Goal: Information Seeking & Learning: Learn about a topic

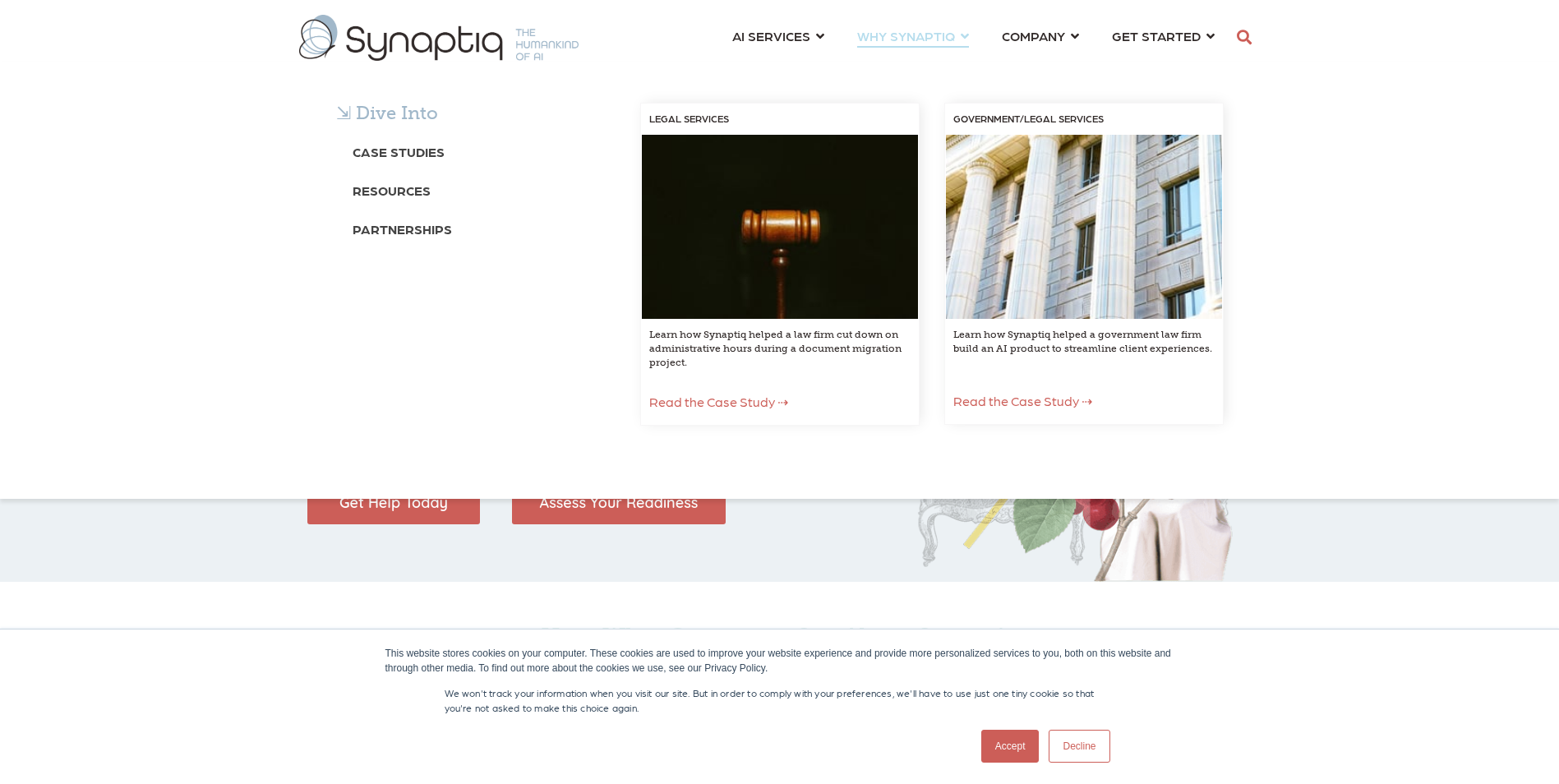
scroll to position [0, 8]
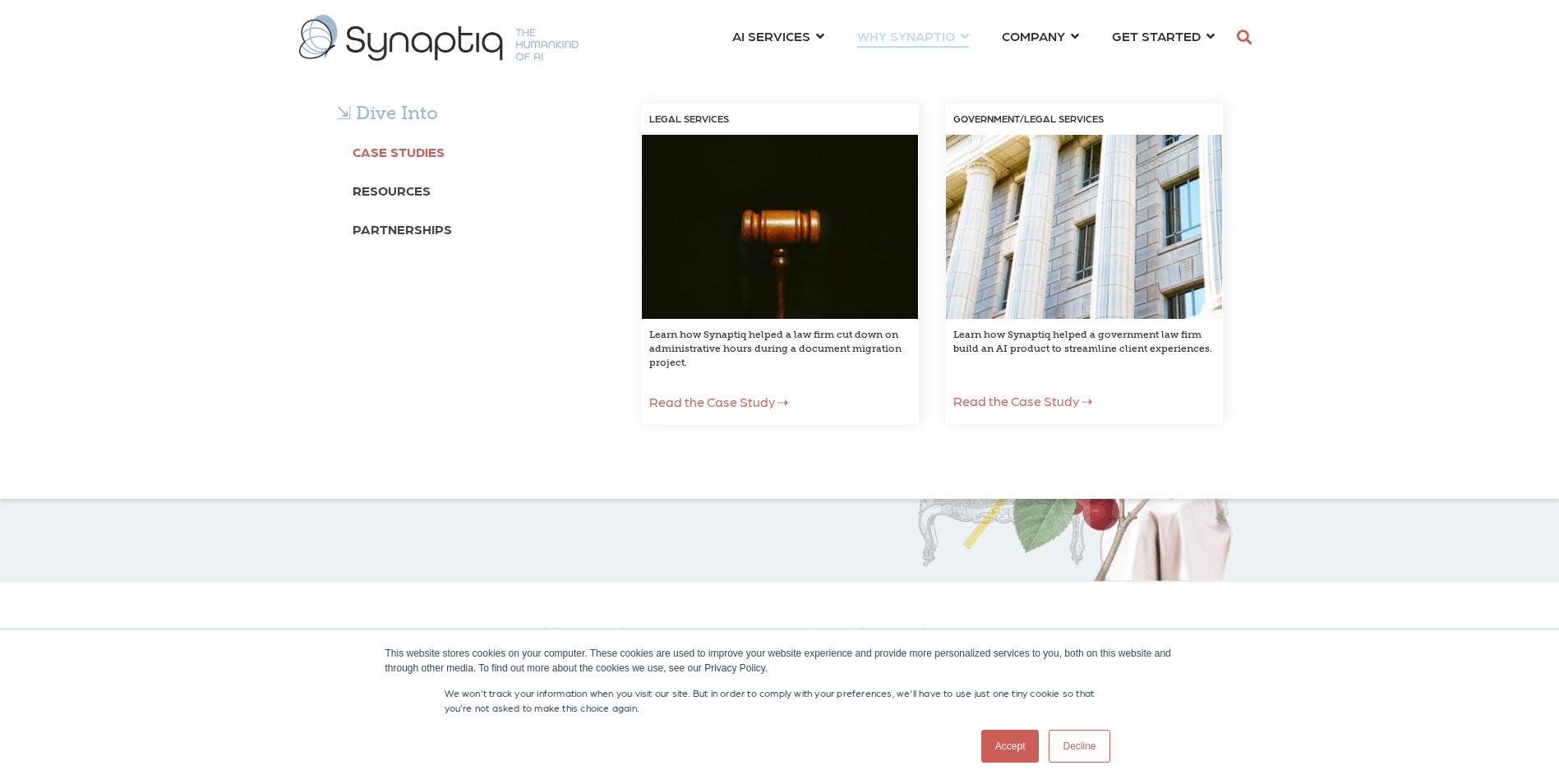
click at [404, 152] on b "Case Studies" at bounding box center [398, 152] width 92 height 16
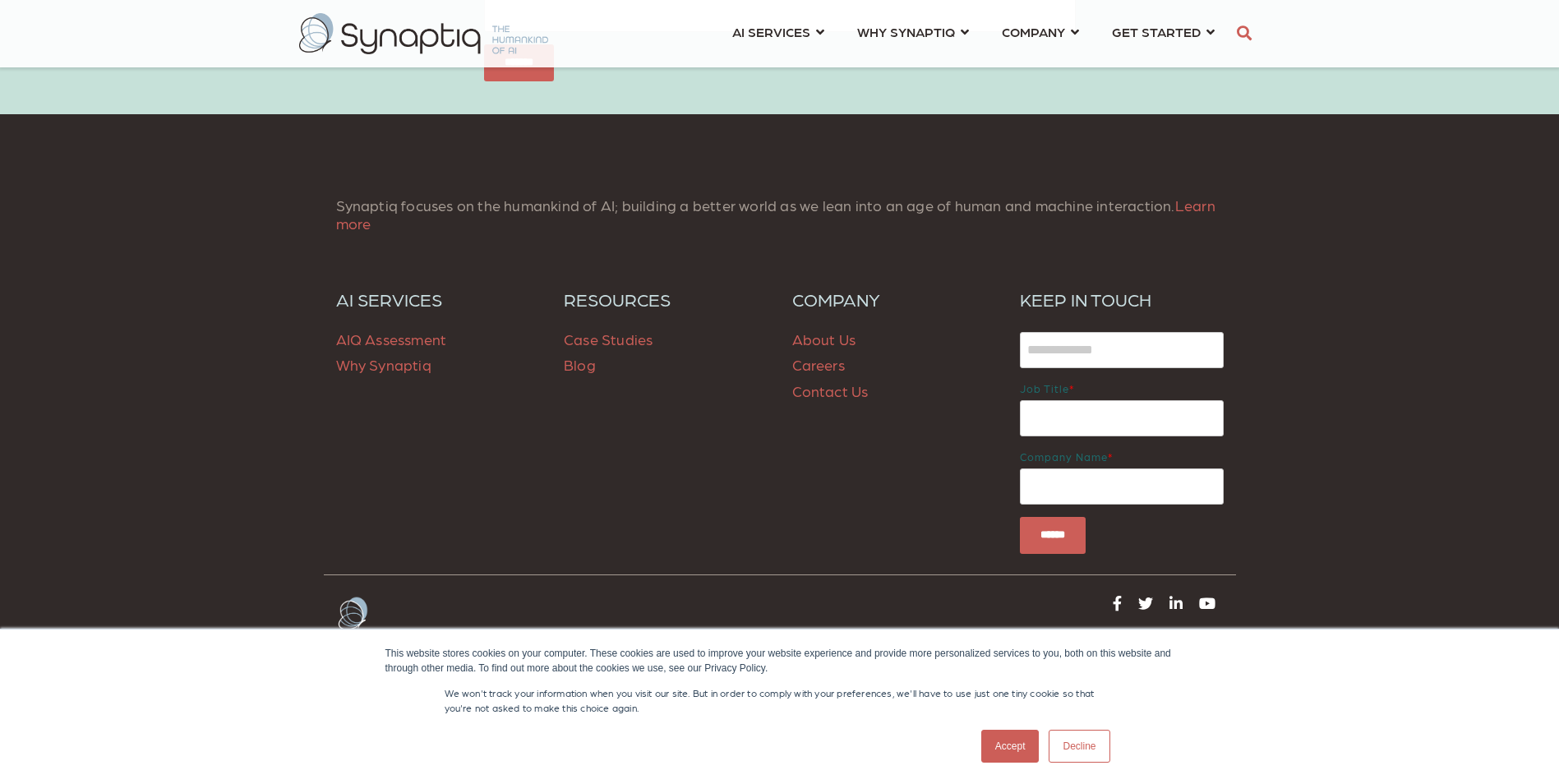
scroll to position [1546, 0]
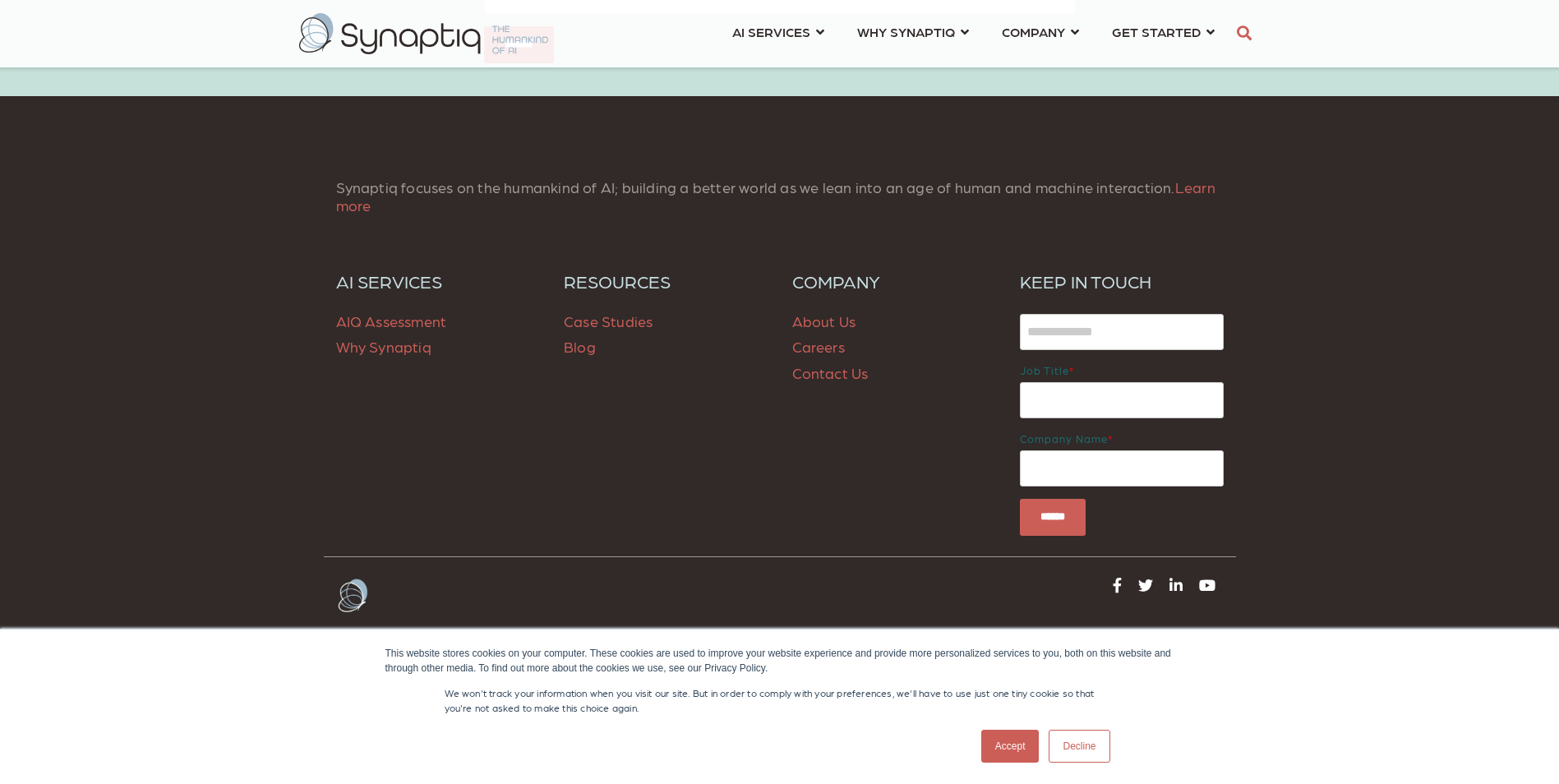
click at [1125, 579] on link at bounding box center [1118, 584] width 18 height 23
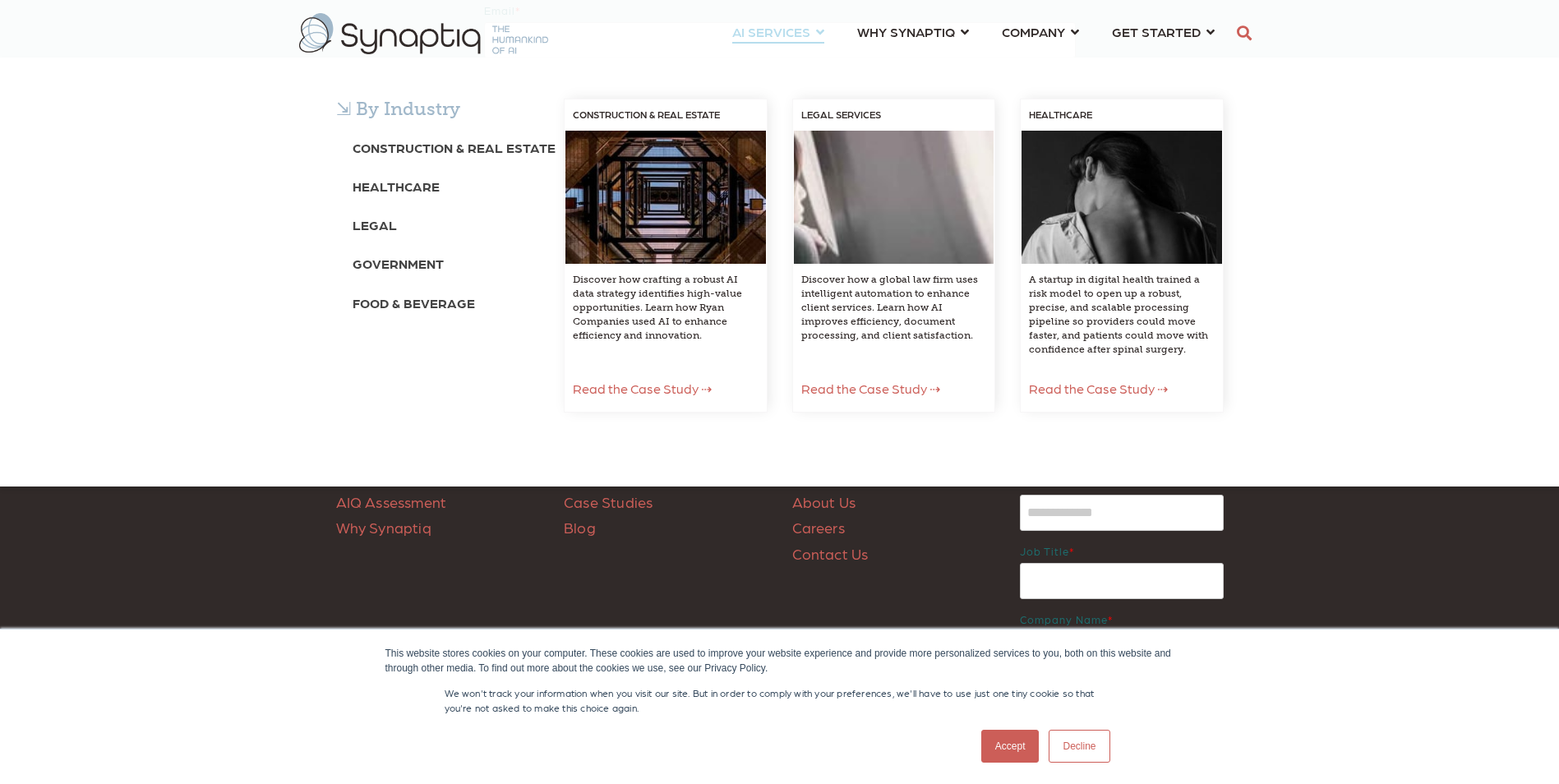
scroll to position [972, 0]
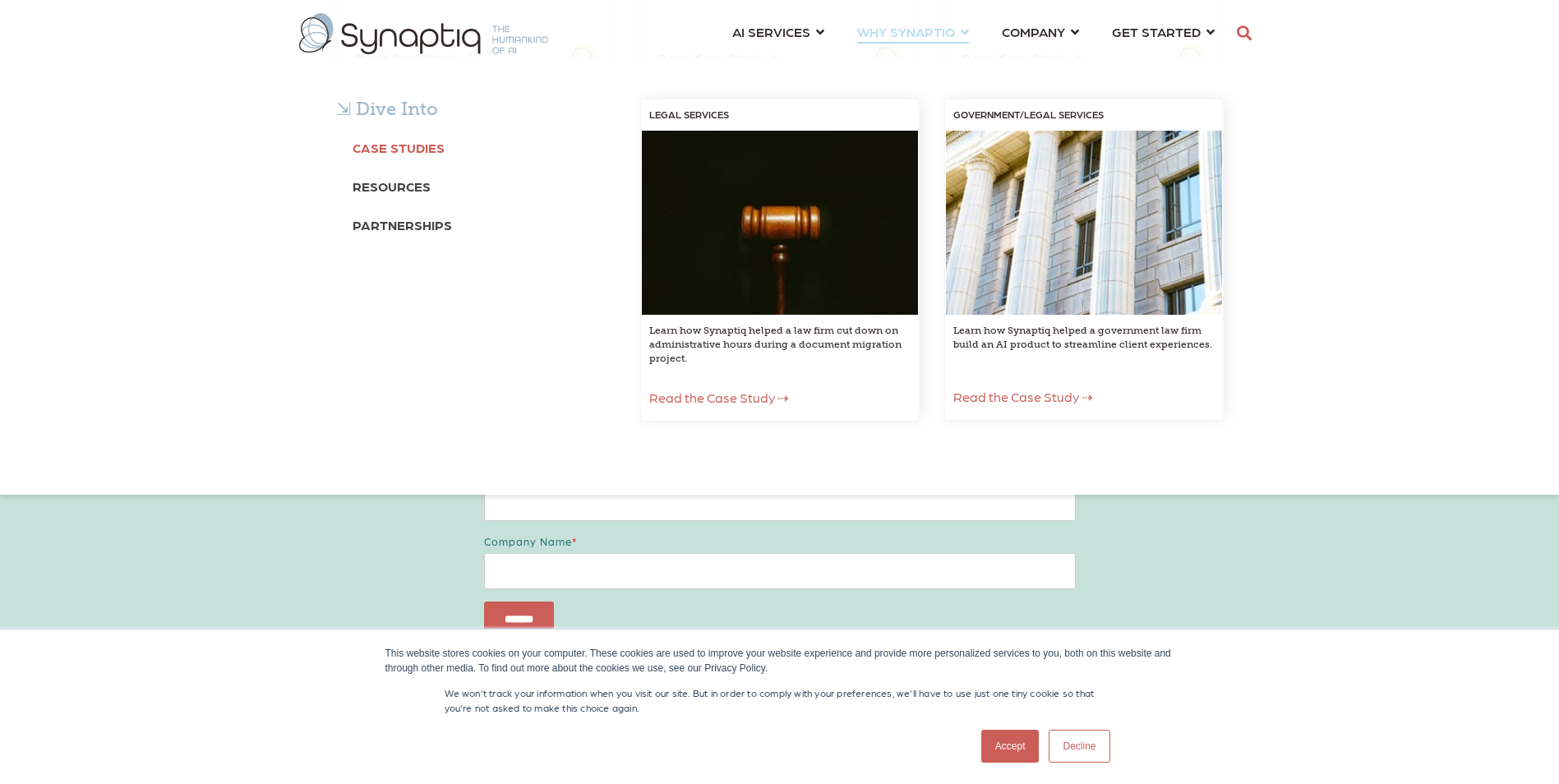
click at [423, 147] on b "Case Studies" at bounding box center [398, 148] width 92 height 16
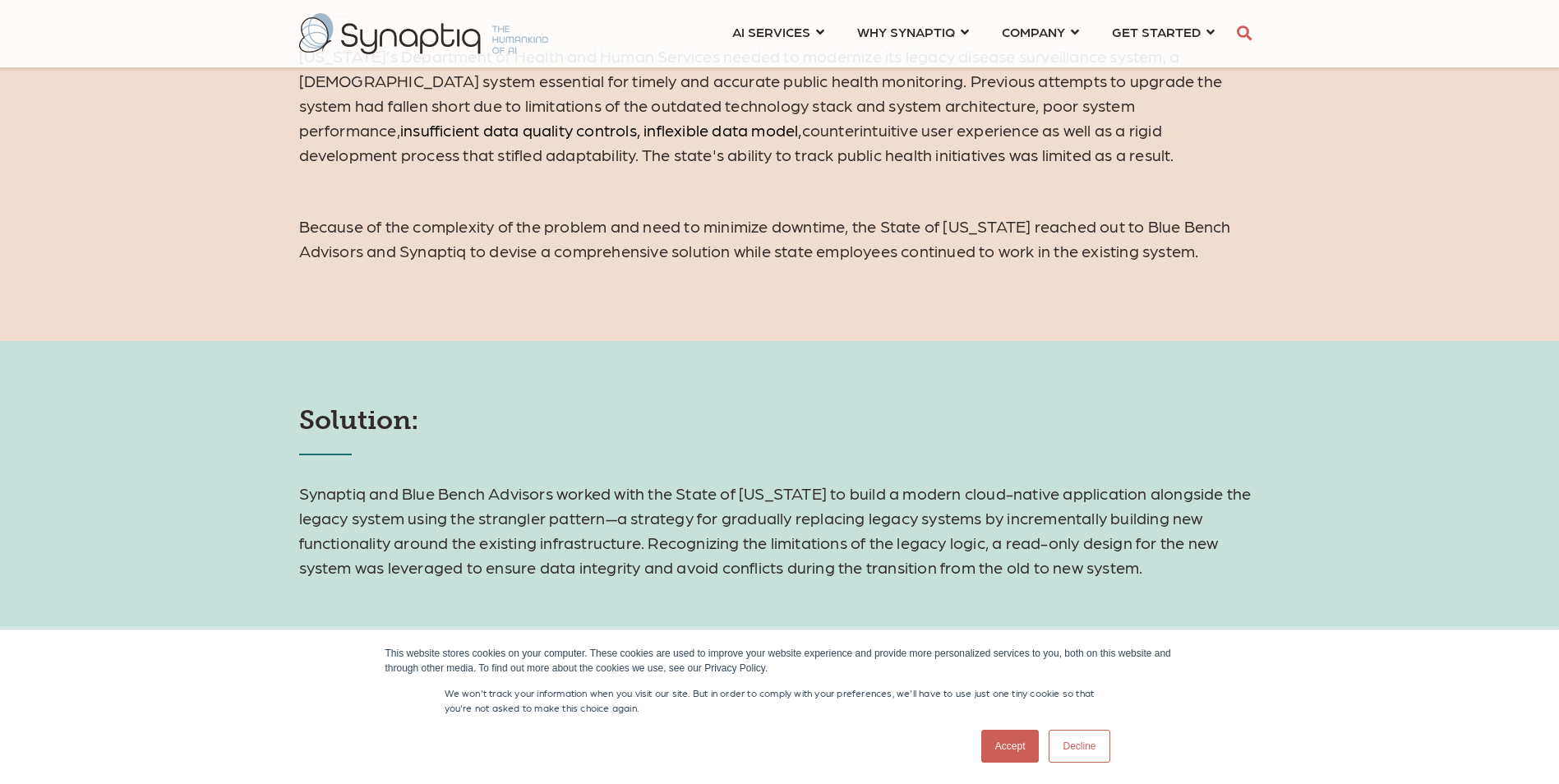
scroll to position [1396, 0]
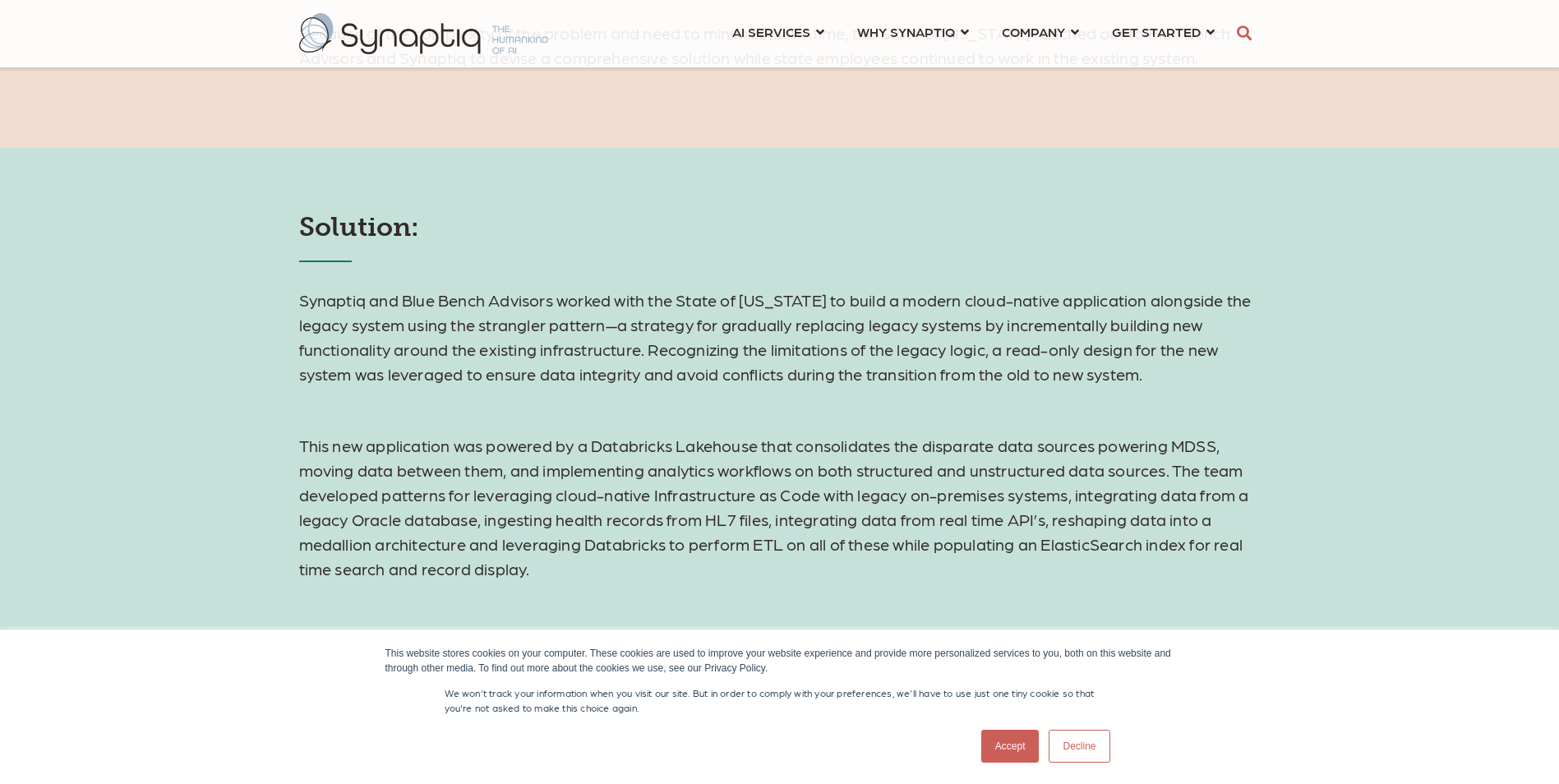
drag, startPoint x: 340, startPoint y: 253, endPoint x: 573, endPoint y: 564, distance: 388.6
click at [573, 564] on div "Solution: Synaptiq and Blue Bench Advisors worked with the State of Michigan to…" at bounding box center [780, 492] width 1559 height 688
copy div "Solution: Synaptiq and Blue Bench Advisors worked with the State of Michigan to…"
click at [1073, 730] on link "Decline" at bounding box center [1079, 746] width 61 height 33
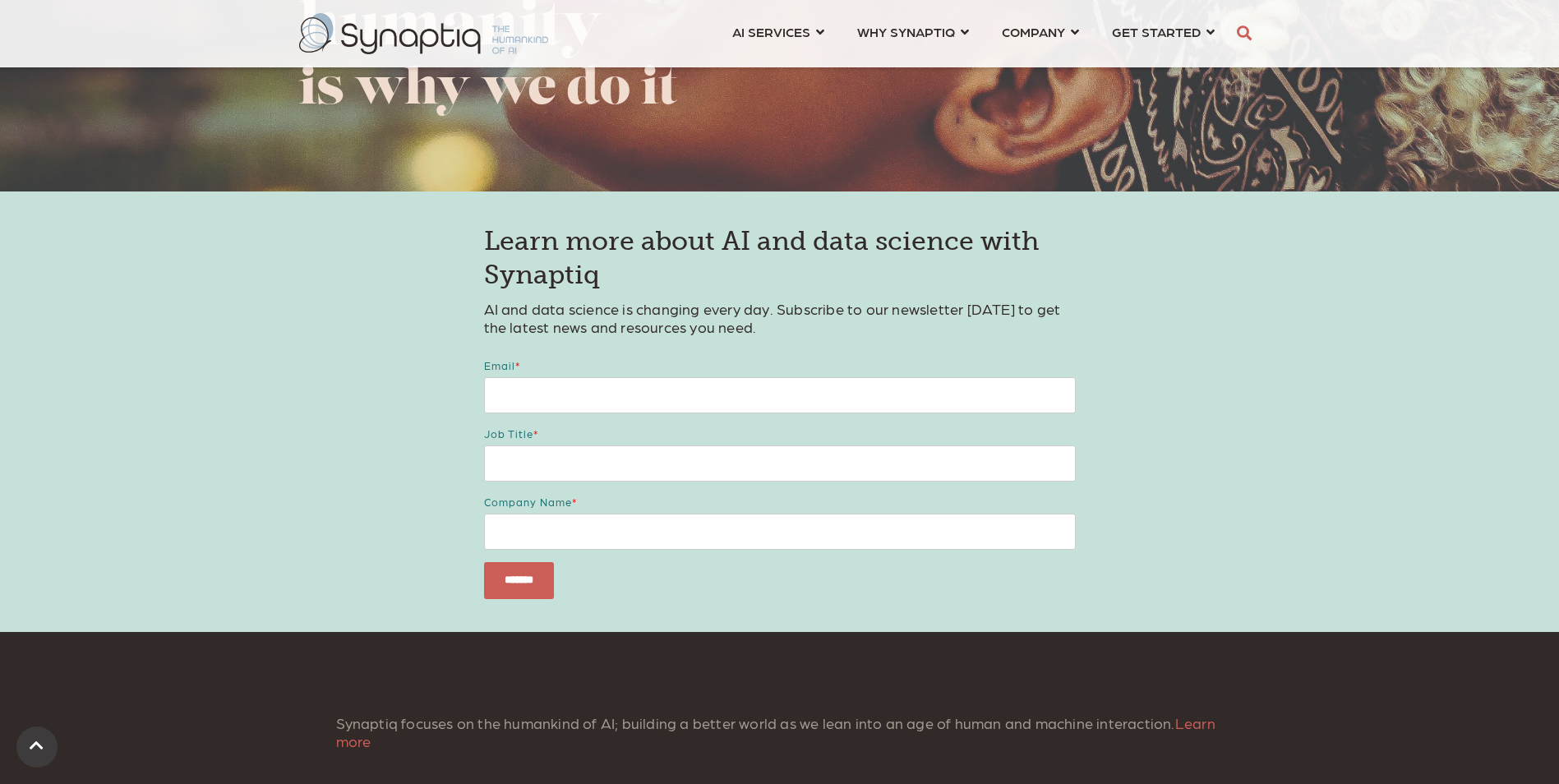
scroll to position [3764, 0]
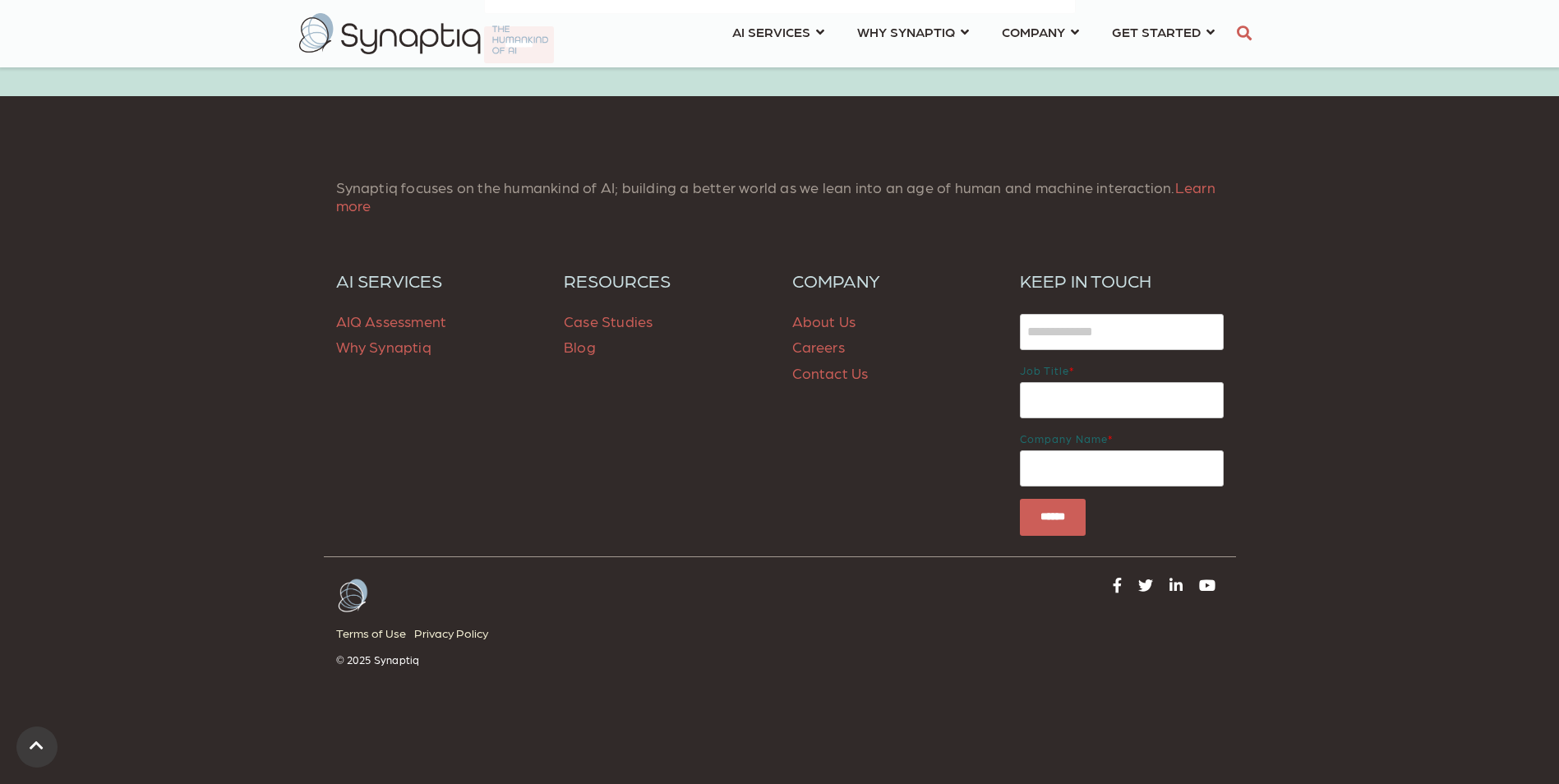
click at [1183, 593] on link at bounding box center [1176, 584] width 22 height 23
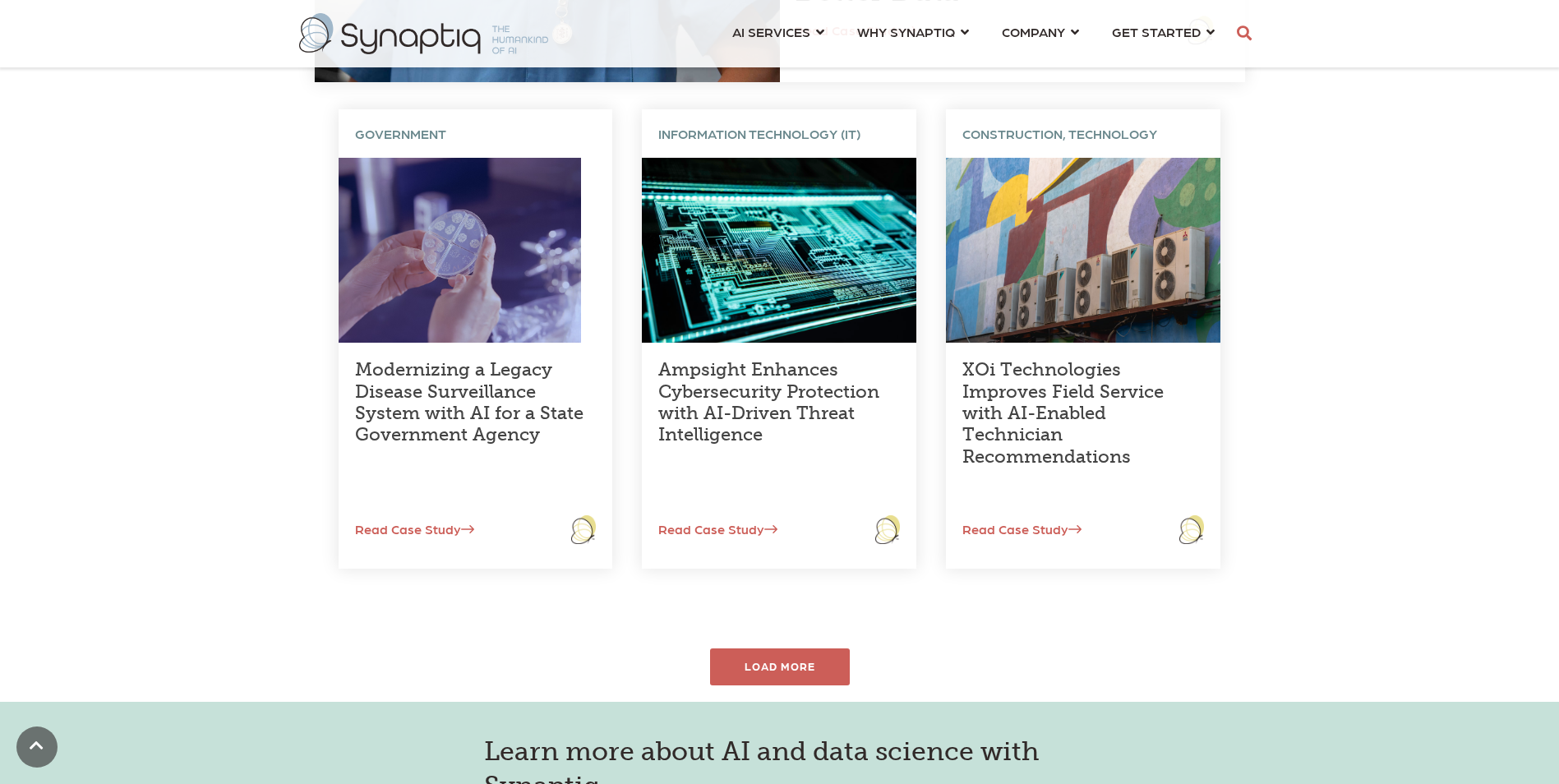
scroll to position [328, 0]
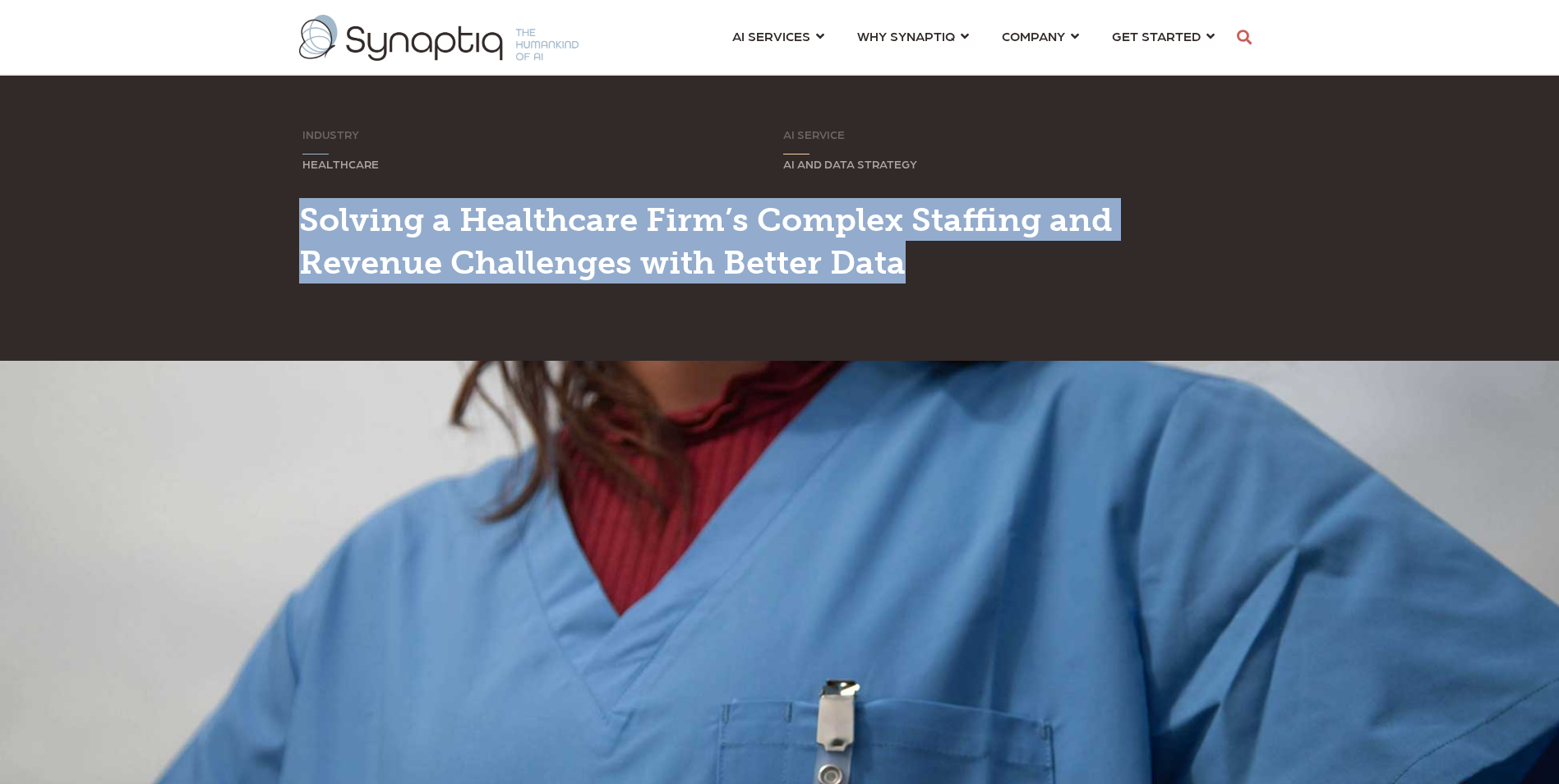
drag, startPoint x: 305, startPoint y: 208, endPoint x: 910, endPoint y: 265, distance: 607.7
click at [910, 265] on h1 "Solving a Healthcare Firm’s Complex Staffing and Revenue Challenges with Better…" at bounding box center [780, 240] width 961 height 85
copy span "Solving a Healthcare Firm’s Complex Staffing and Revenue Challenges with Better…"
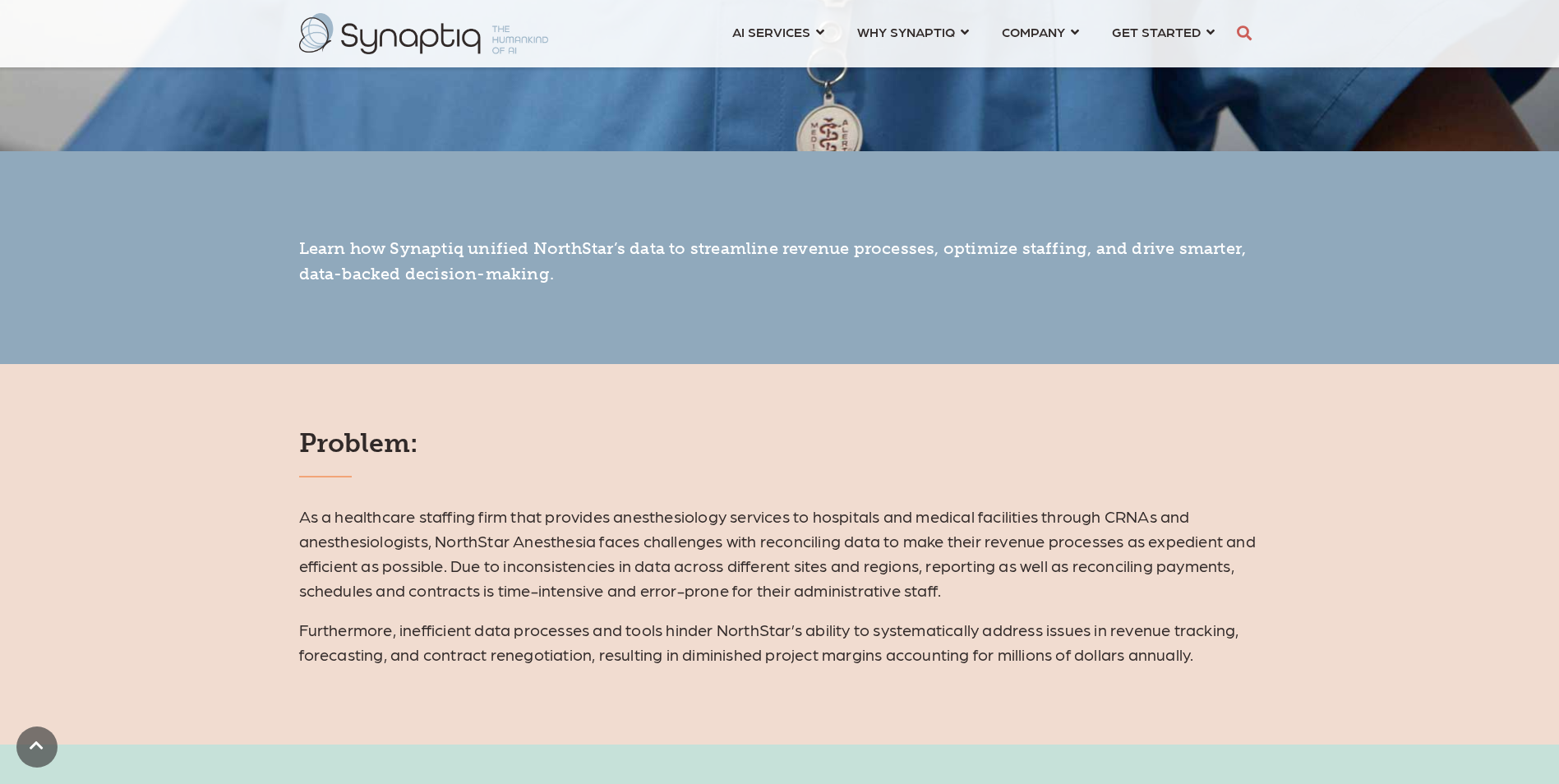
scroll to position [739, 0]
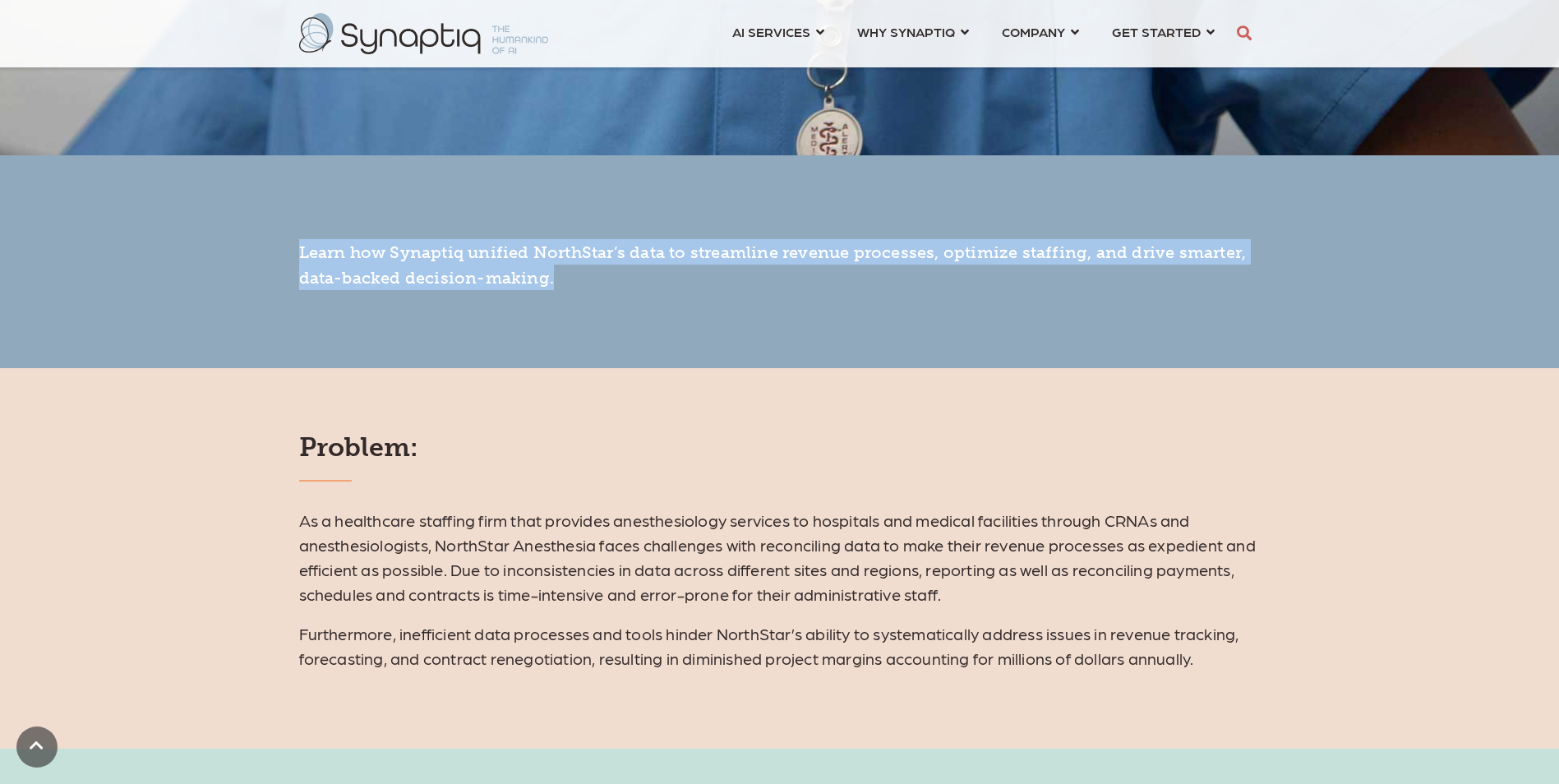
drag, startPoint x: 334, startPoint y: 256, endPoint x: 552, endPoint y: 283, distance: 219.7
click at [552, 283] on div "Learn how Synaptiq unified NorthStar’s data to streamline revenue processes, op…" at bounding box center [780, 254] width 986 height 71
copy span "Learn how Synaptiq unified NorthStar’s data to streamline revenue processes, op…"
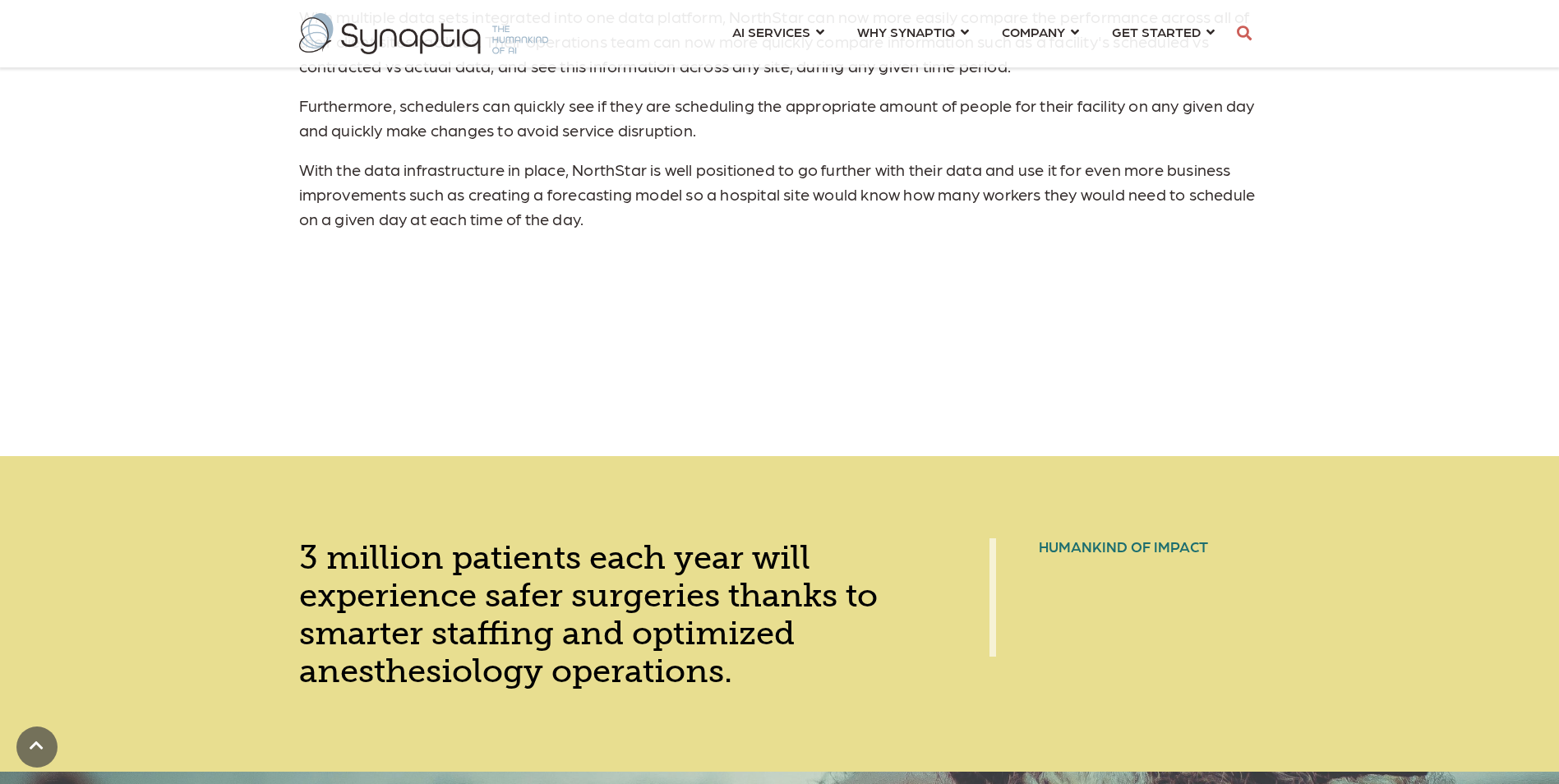
scroll to position [2054, 0]
drag, startPoint x: 301, startPoint y: 104, endPoint x: 687, endPoint y: 214, distance: 401.4
copy div "Problem: As a healthcare staffing firm that provides anesthesiology services to…"
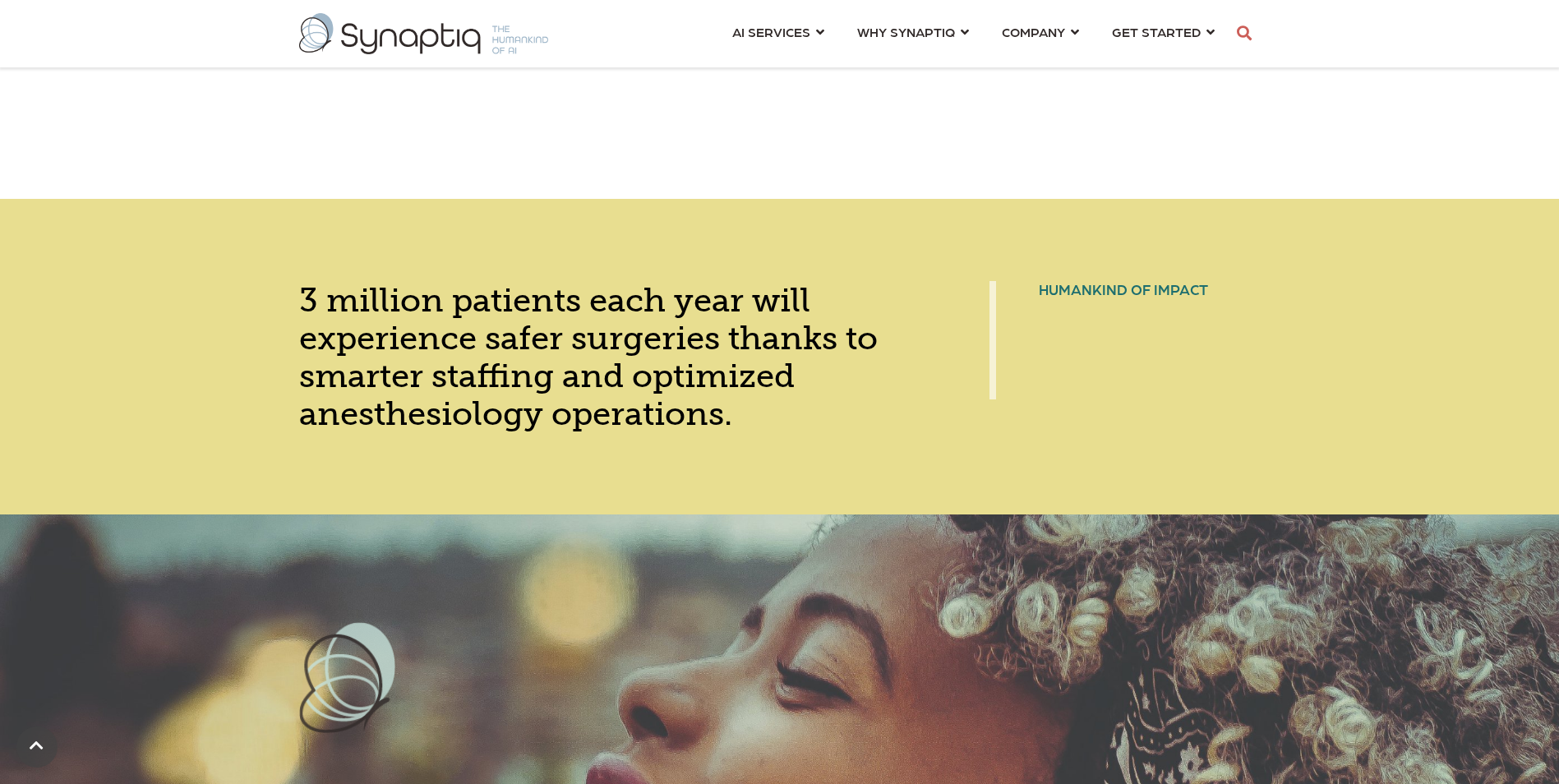
scroll to position [2300, 0]
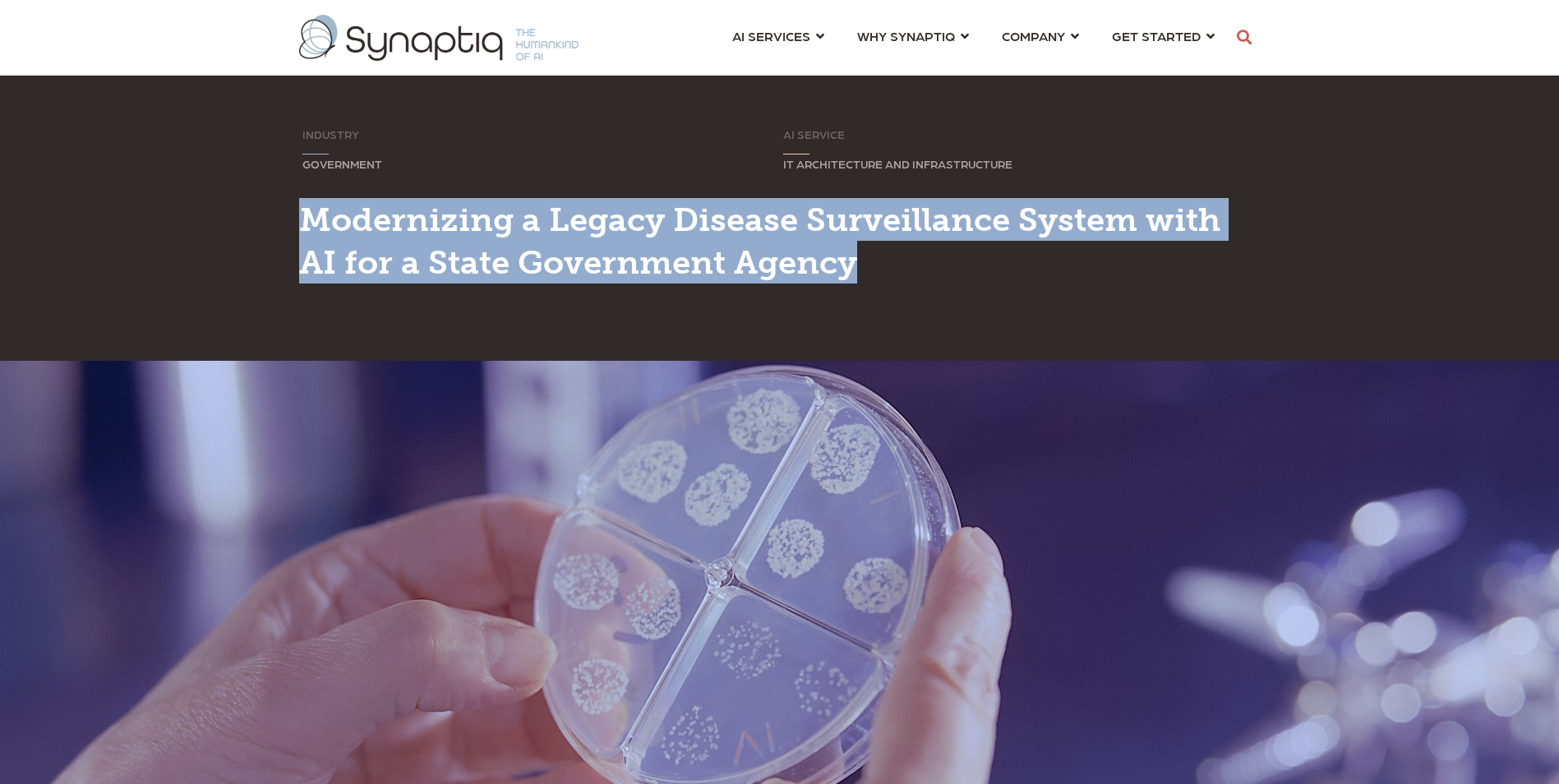
drag, startPoint x: 354, startPoint y: 229, endPoint x: 867, endPoint y: 251, distance: 513.5
click at [867, 251] on div "INDUSTRY Sorry, your browser does not support inline SVG. GOVERNMENT AI SERVICE…" at bounding box center [780, 217] width 1559 height 286
copy span "Modernizing a Legacy Disease Surveillance System with AI for a State Government…"
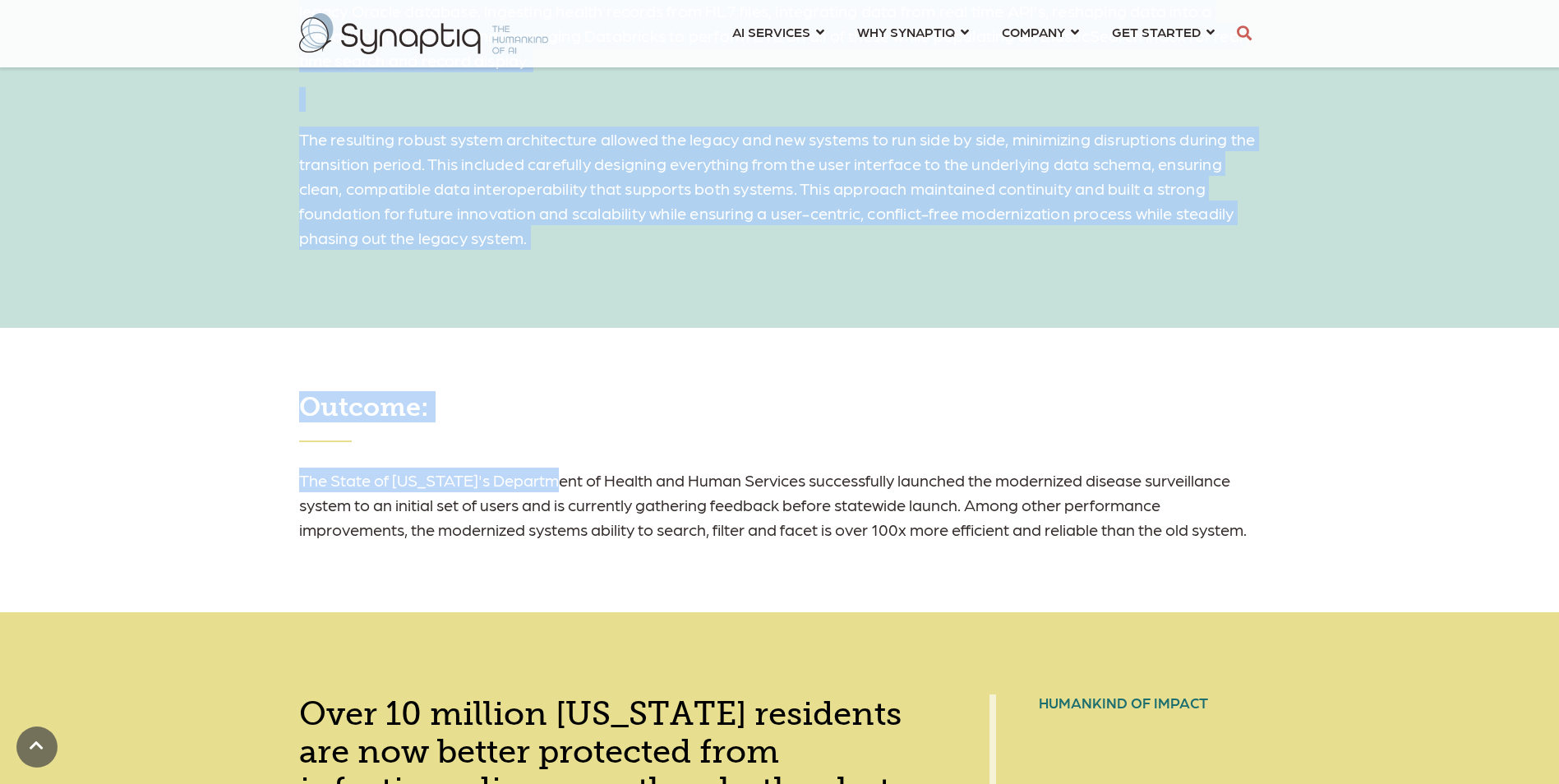
scroll to position [2054, 0]
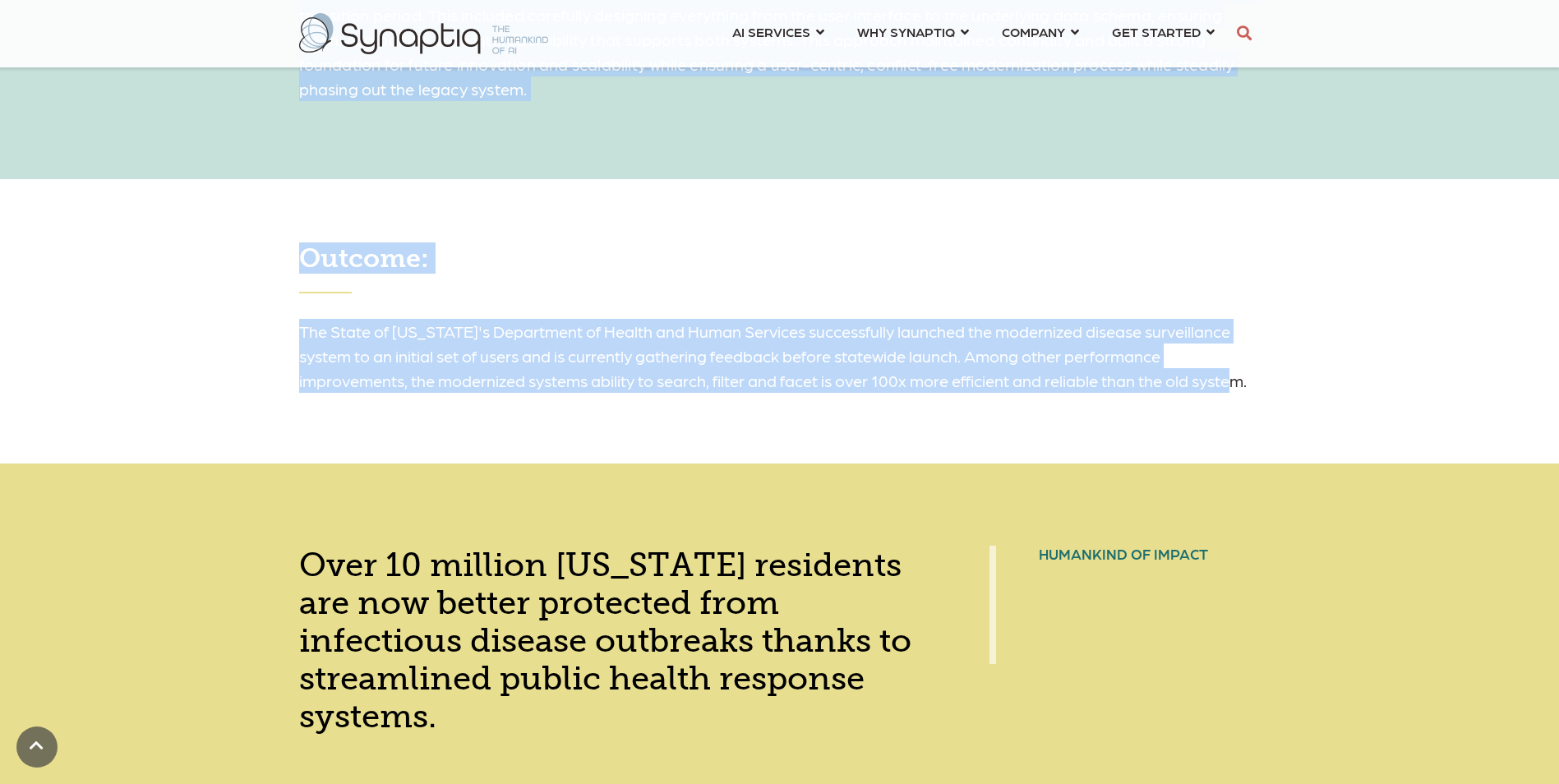
drag, startPoint x: 283, startPoint y: 162, endPoint x: 605, endPoint y: 407, distance: 404.6
copy div "Learn how Synaptiq modernized a legacy disease surveillance system by transform…"
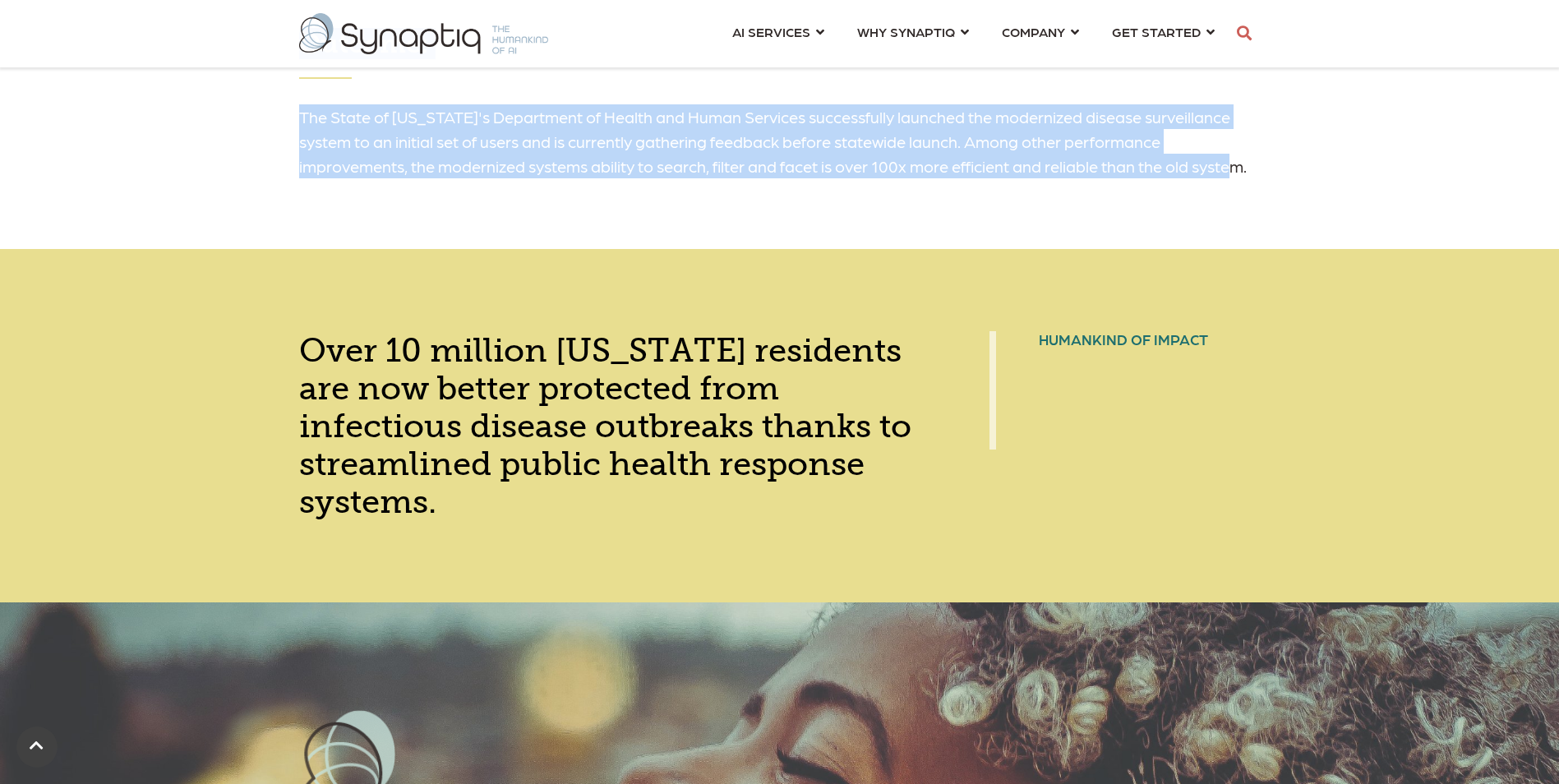
scroll to position [2382, 0]
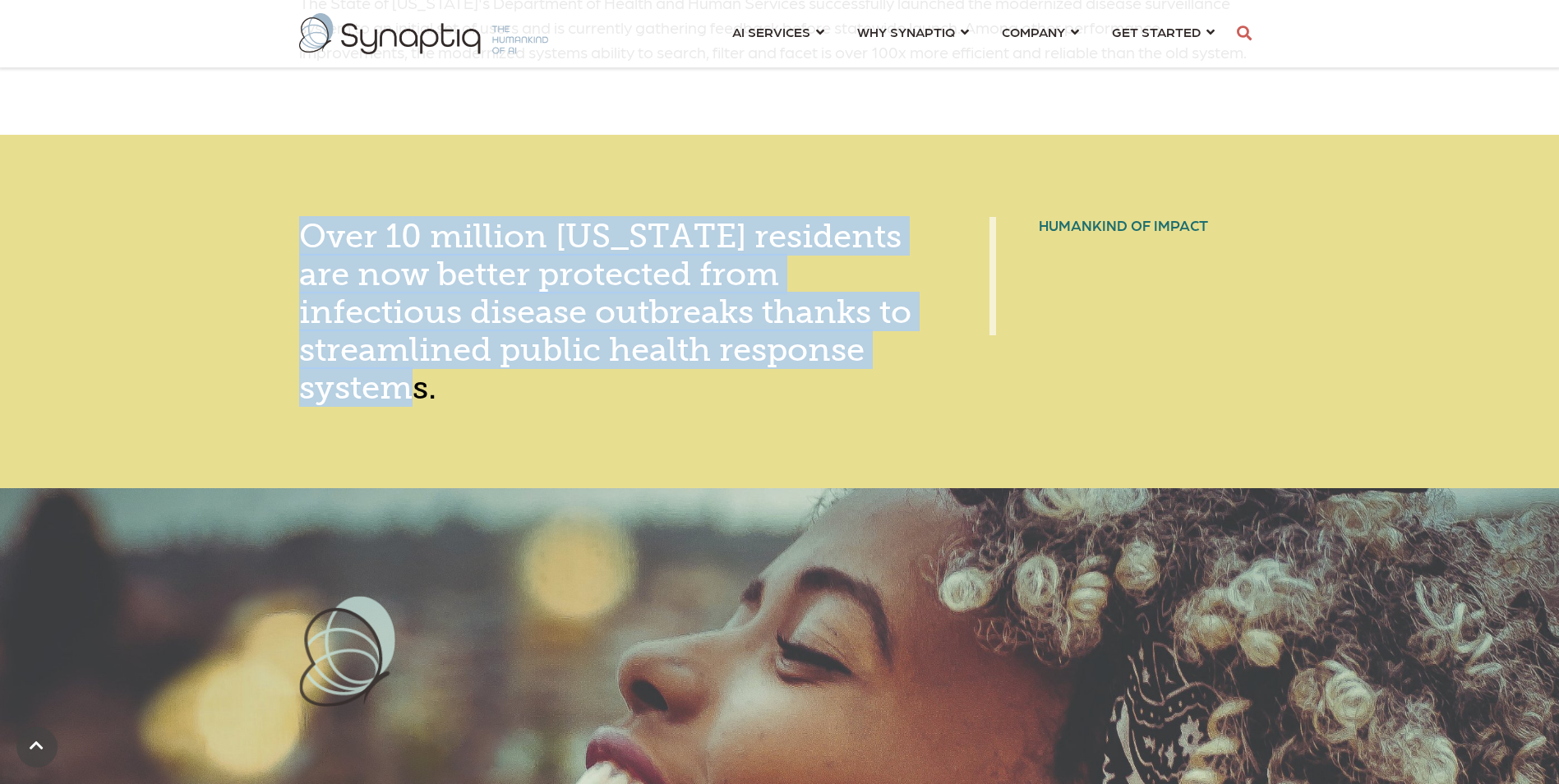
drag, startPoint x: 303, startPoint y: 243, endPoint x: 855, endPoint y: 404, distance: 575.0
click at [855, 404] on div "Over 10 million Michigan residents are now better protected from infectious dis…" at bounding box center [615, 311] width 633 height 189
copy span "Over 10 million Michigan residents are now better protected from infectious dis…"
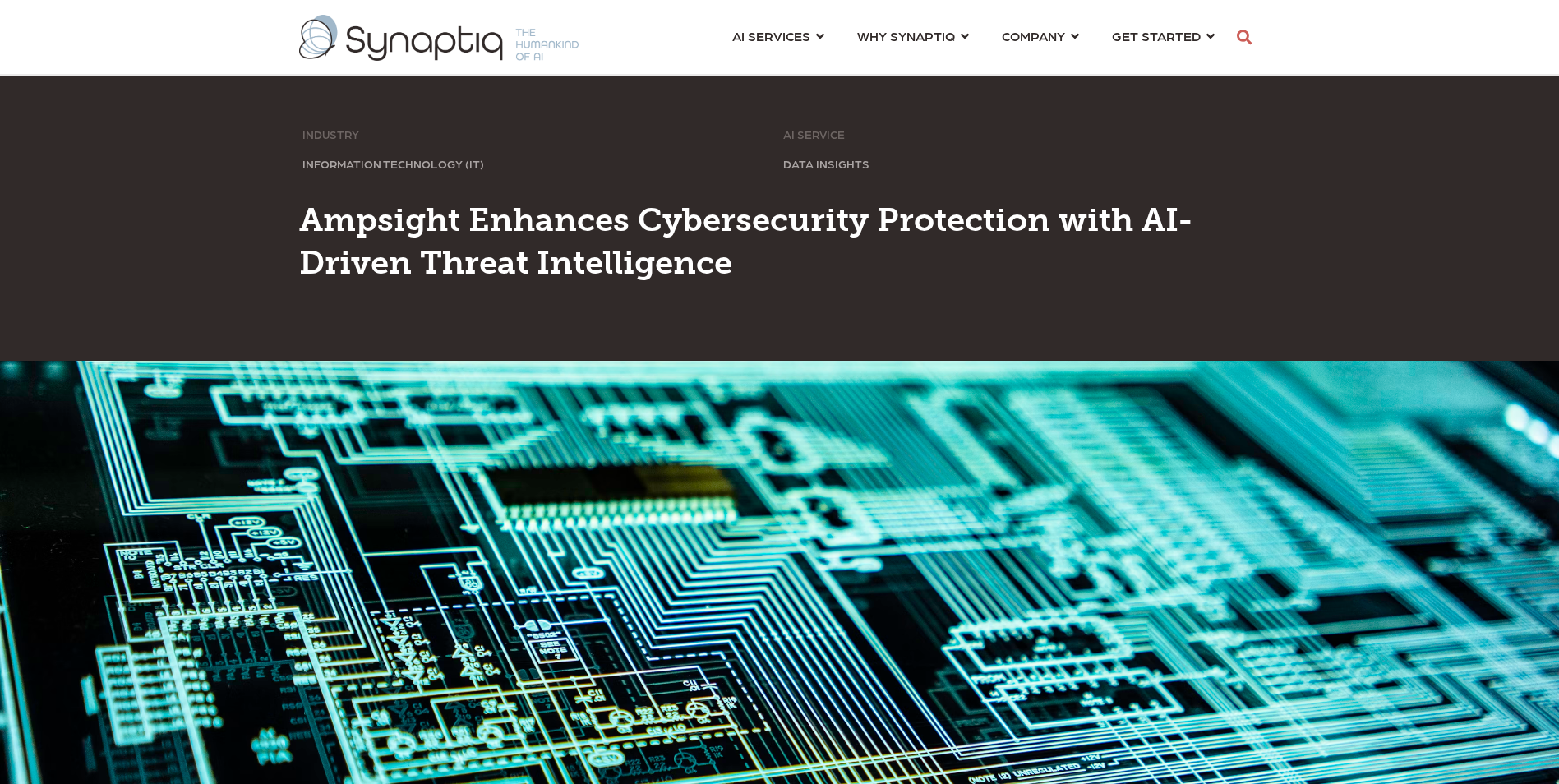
scroll to position [0, 8]
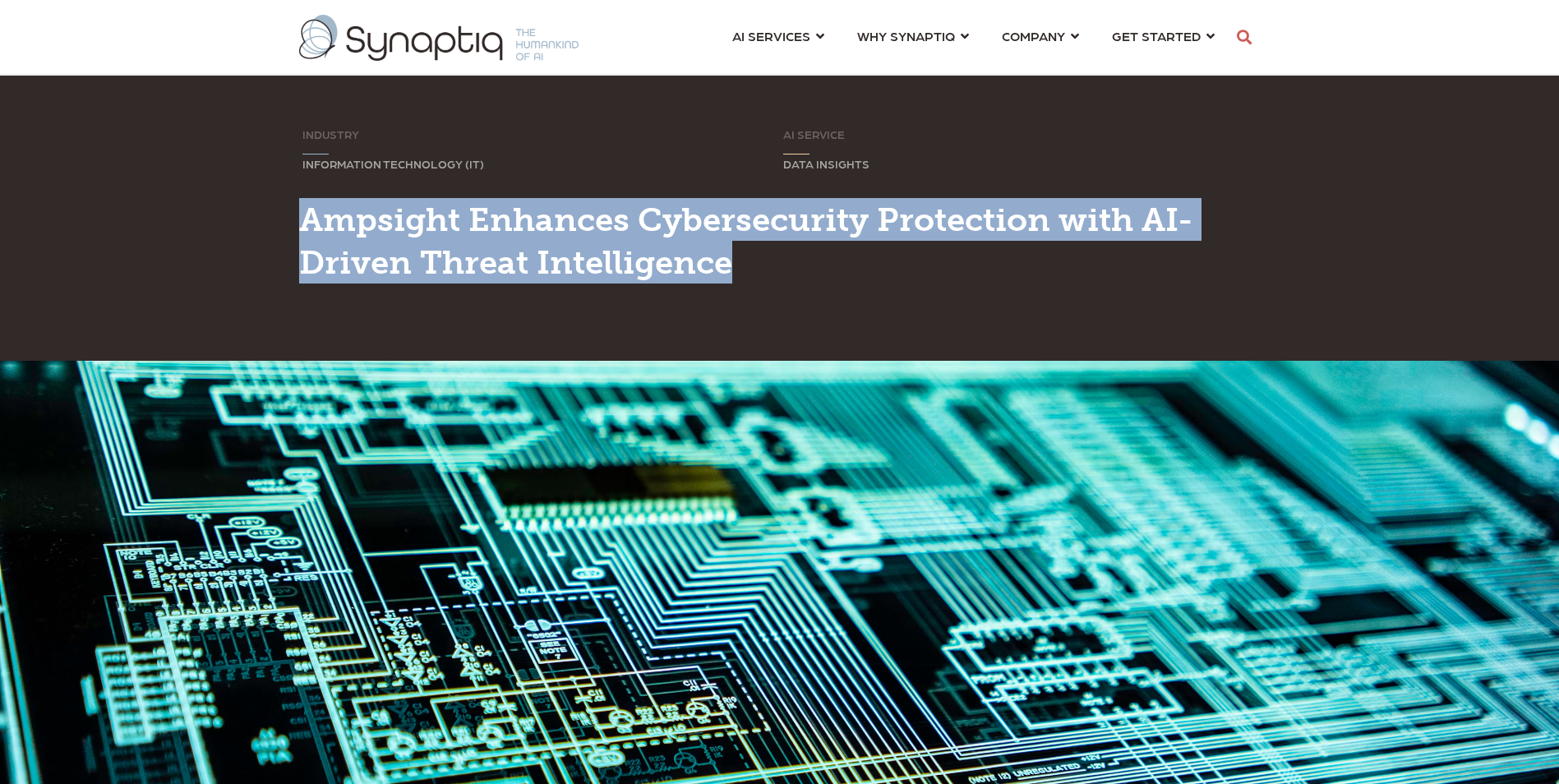
drag, startPoint x: 0, startPoint y: 0, endPoint x: 732, endPoint y: 267, distance: 779.2
click at [732, 267] on span "Ampsight Enhances Cybersecurity Protection with AI-Driven Threat Intelligence" at bounding box center [746, 240] width 894 height 82
copy span "Ampsight Enhances Cybersecurity Protection with AI-Driven Threat Intelligence"
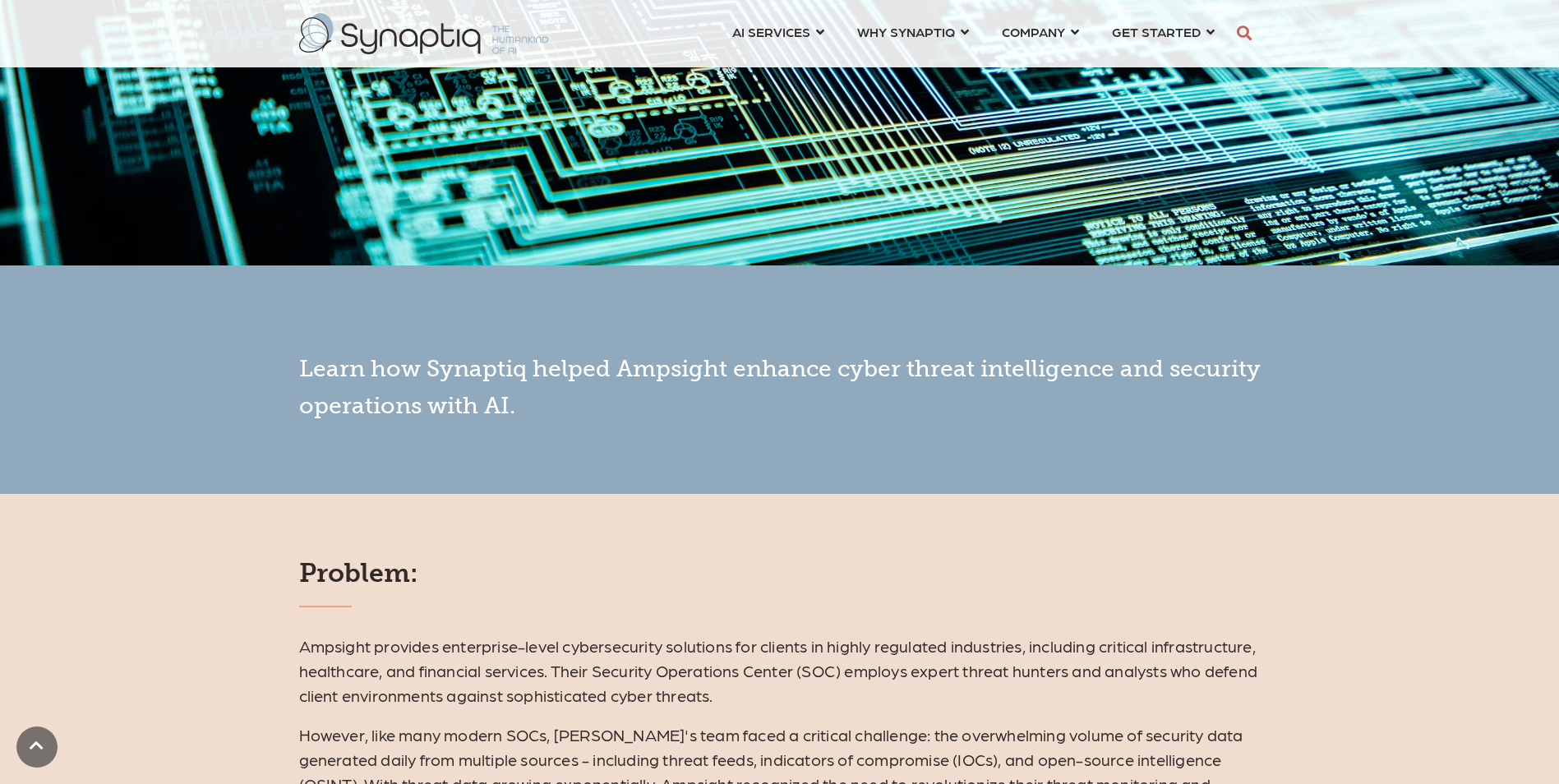
scroll to position [821, 0]
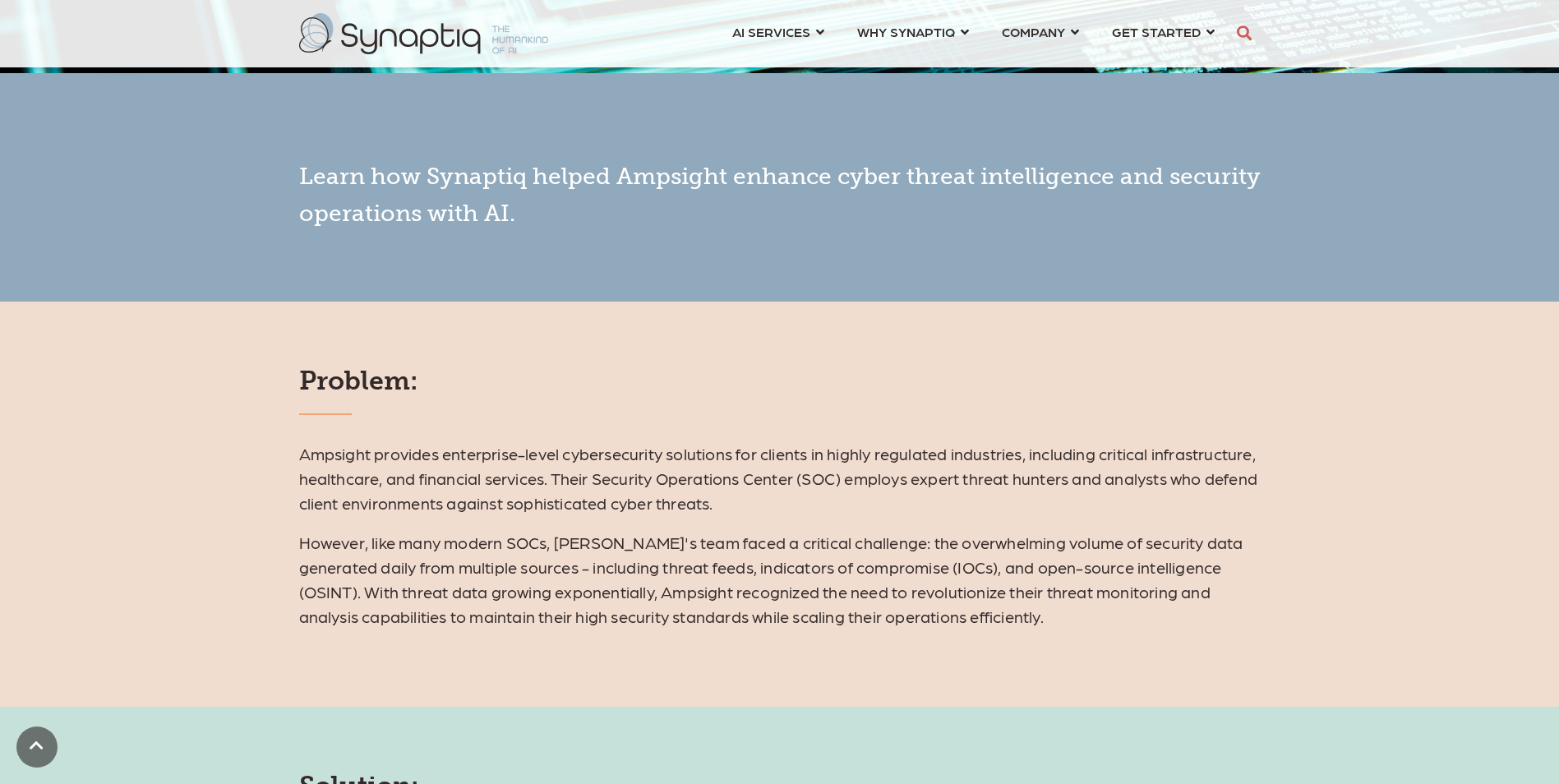
drag, startPoint x: 287, startPoint y: 172, endPoint x: 589, endPoint y: 315, distance: 334.1
drag, startPoint x: 589, startPoint y: 315, endPoint x: 412, endPoint y: 285, distance: 179.5
click at [412, 285] on div "Learn how Synaptiq helped Ampsight enhance cyber threat intelligence and securi…" at bounding box center [780, 188] width 1559 height 229
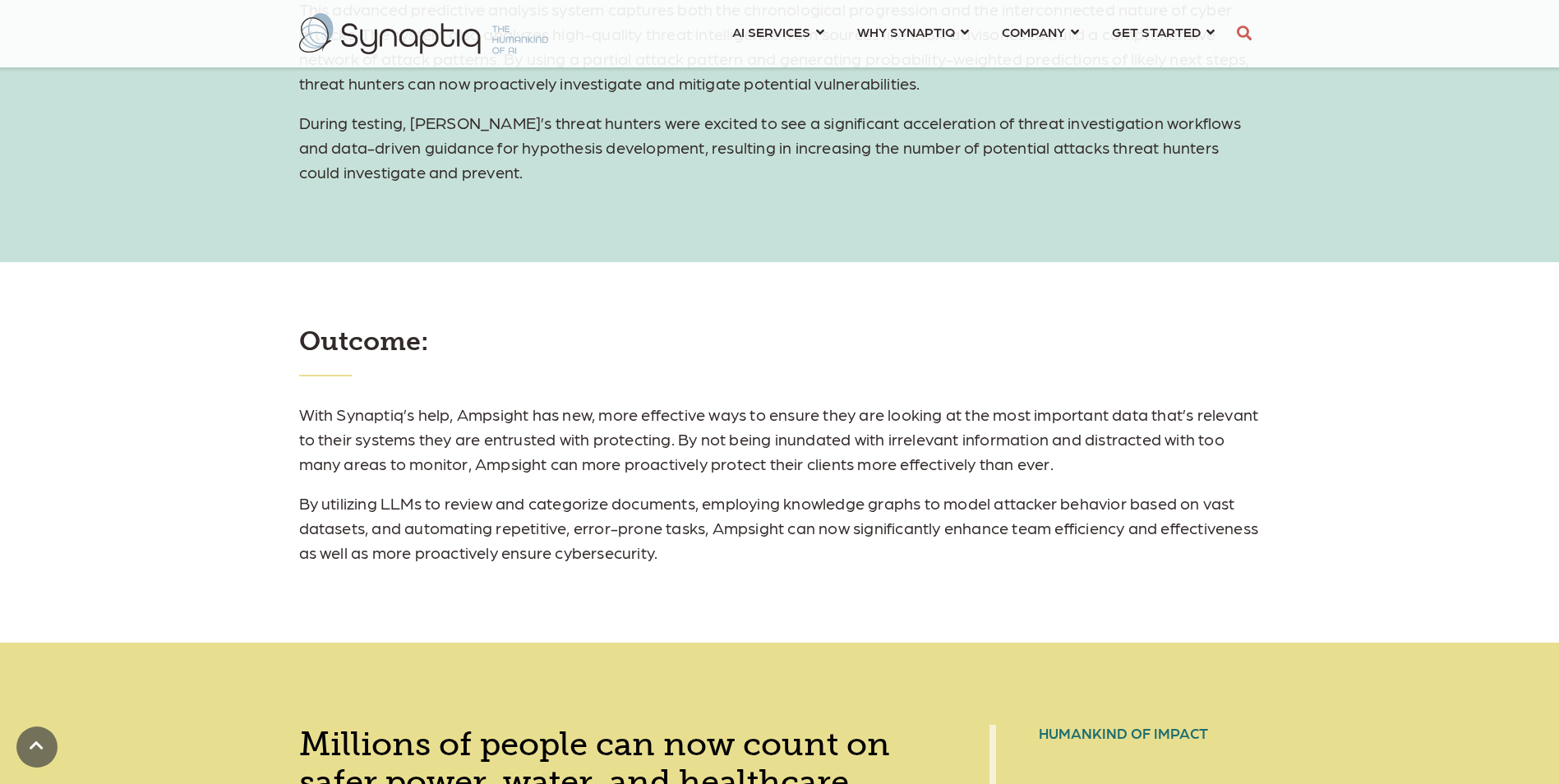
scroll to position [2136, 0]
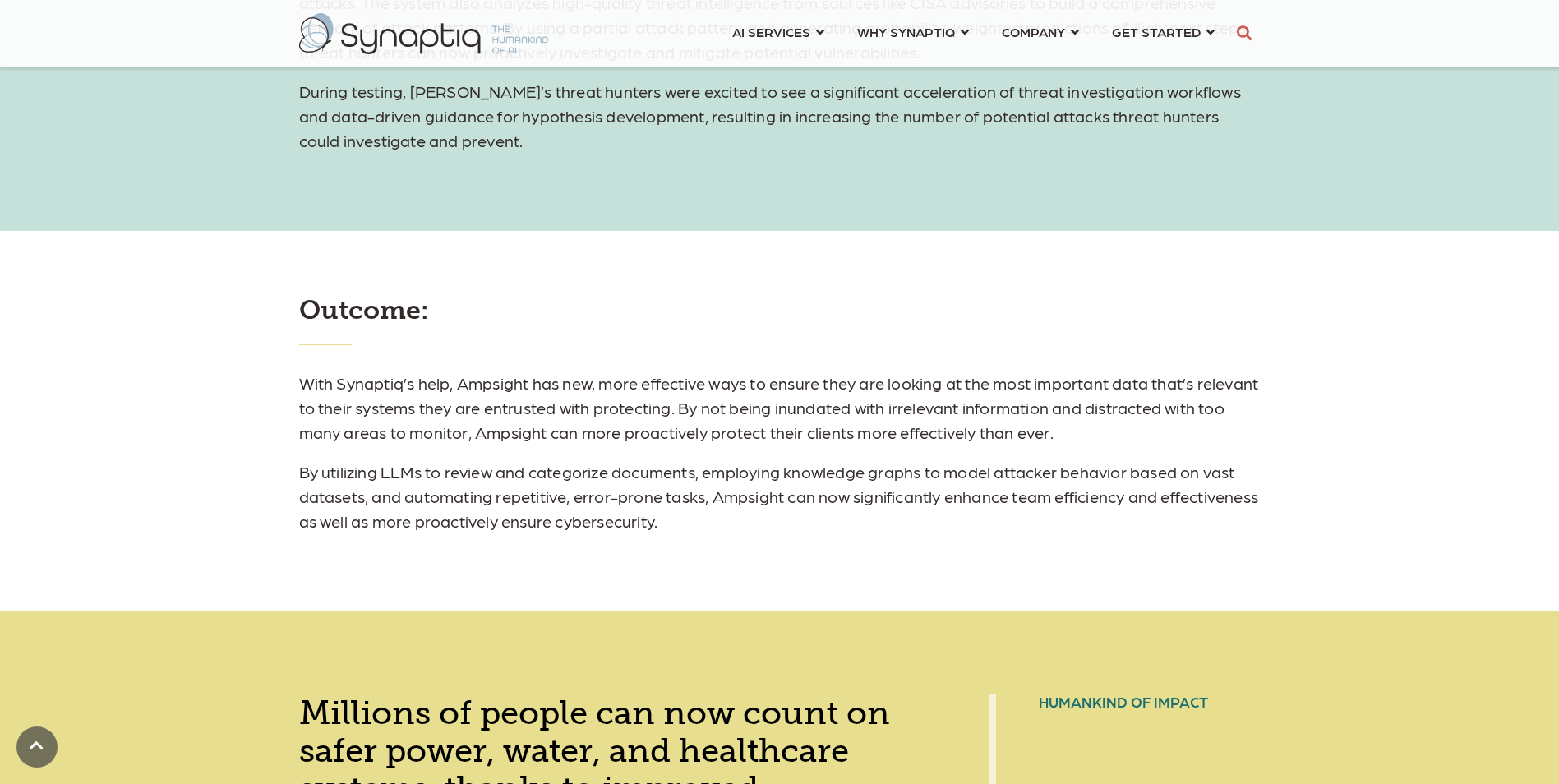
drag, startPoint x: 324, startPoint y: 385, endPoint x: 770, endPoint y: 523, distance: 466.9
copy div "Problem: Ampsight provides enterprise-level cybersecurity solutions for clients…"
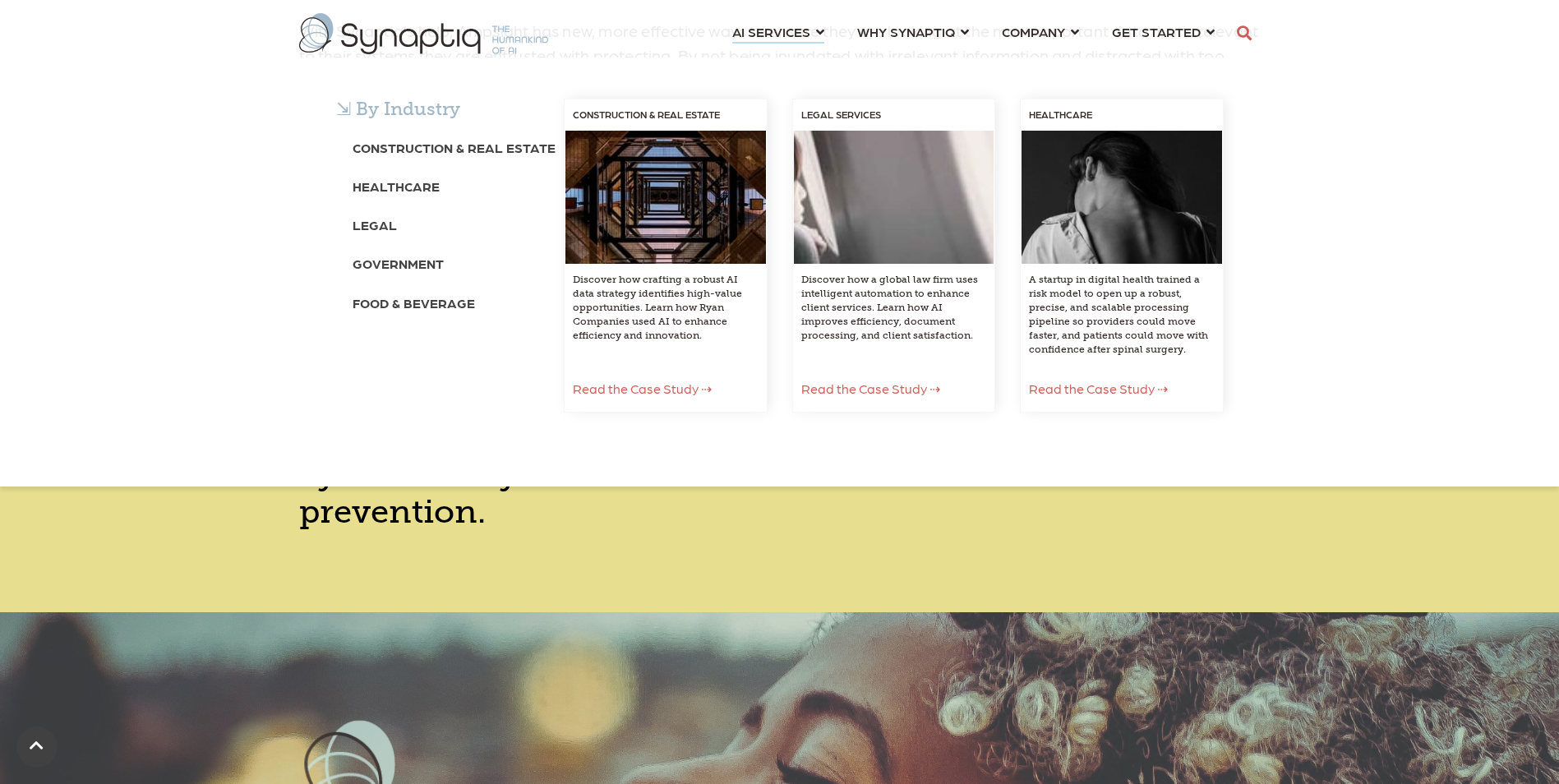
scroll to position [2547, 0]
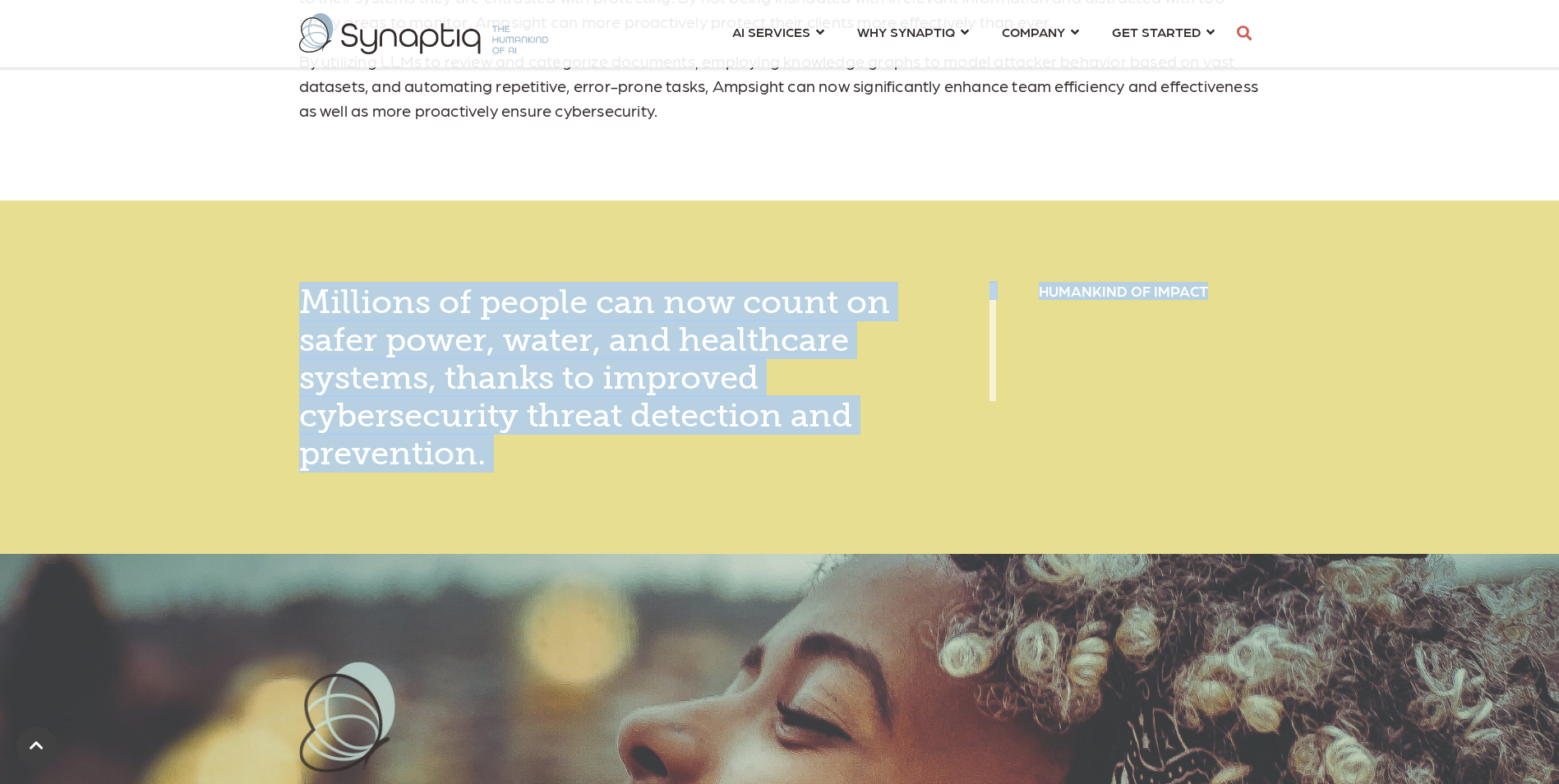
drag, startPoint x: 310, startPoint y: 275, endPoint x: 1256, endPoint y: 358, distance: 949.6
click at [1256, 358] on div "Millions of people can now count on safer power, water, and healthcare systems,…" at bounding box center [780, 376] width 1559 height 353
copy div "Millions of people can now count on safer power, water, and healthcare systems,…"
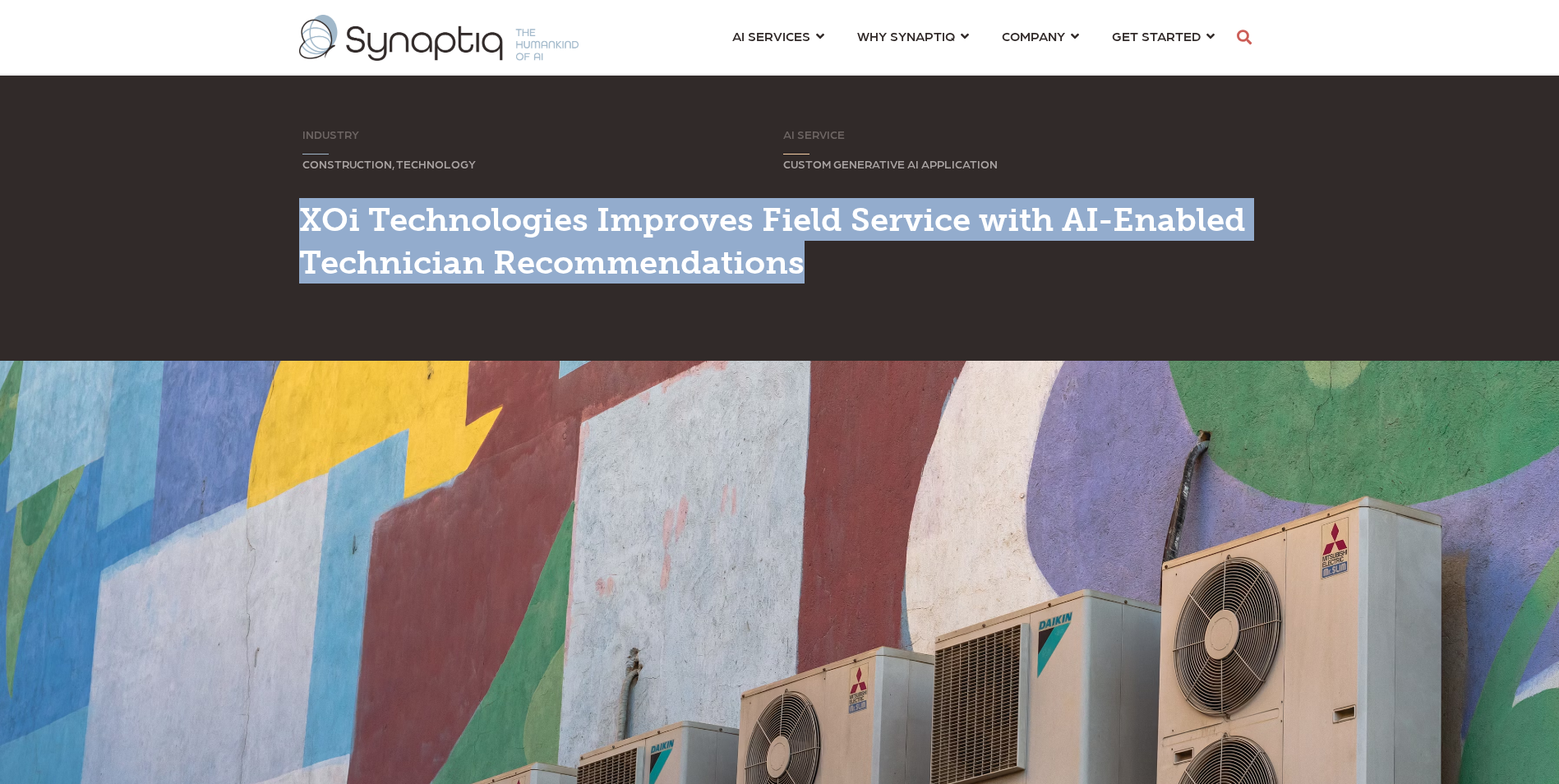
drag, startPoint x: 295, startPoint y: 208, endPoint x: 801, endPoint y: 251, distance: 507.8
click at [801, 251] on div "INDUSTRY Sorry, your browser does not support inline SVG. CONSTRUCTION, TECHNOL…" at bounding box center [780, 217] width 1559 height 286
copy span "XOi Technologies Improves Field Service with AI-Enabled Technician Recommendati…"
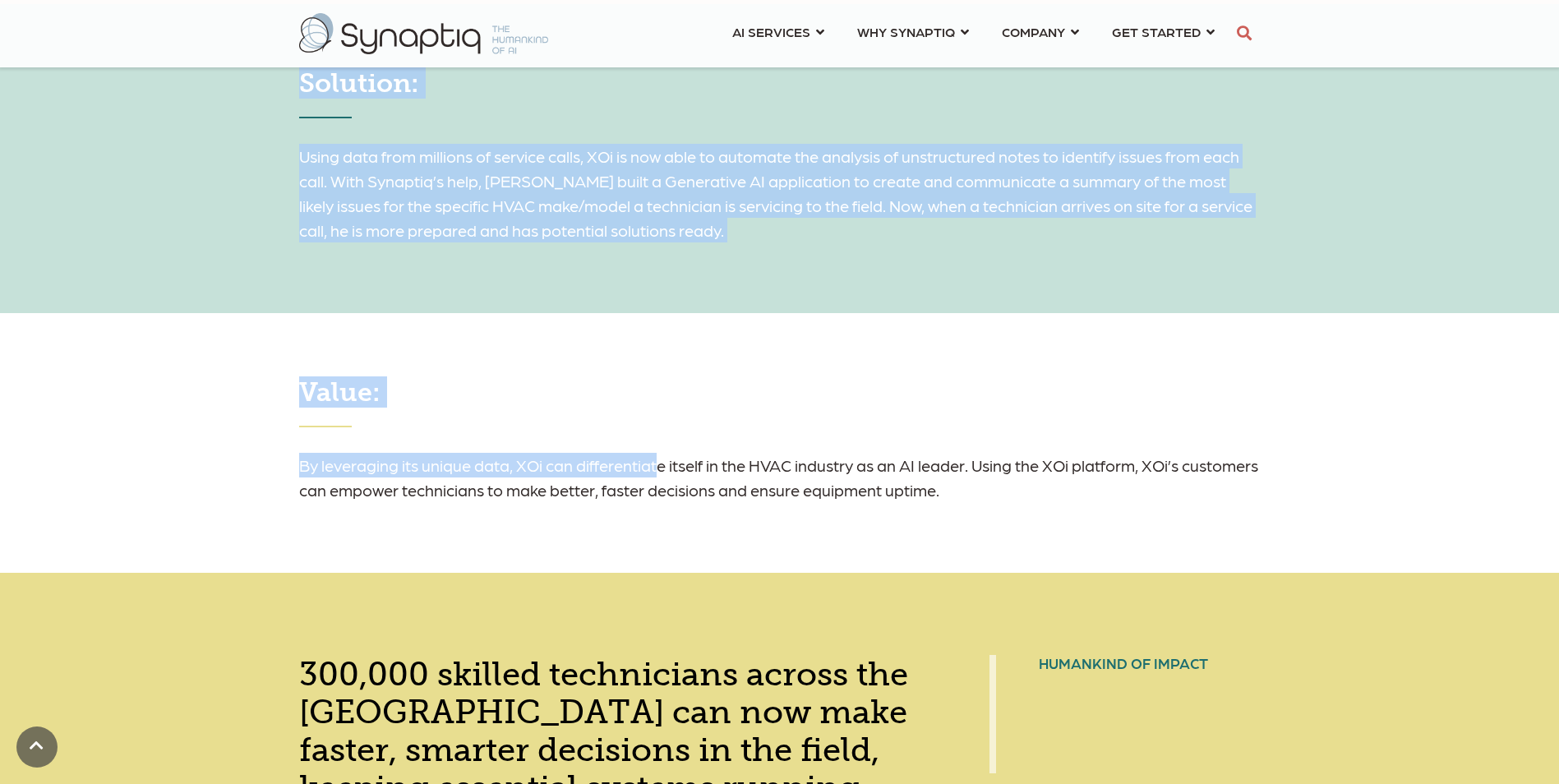
scroll to position [1478, 0]
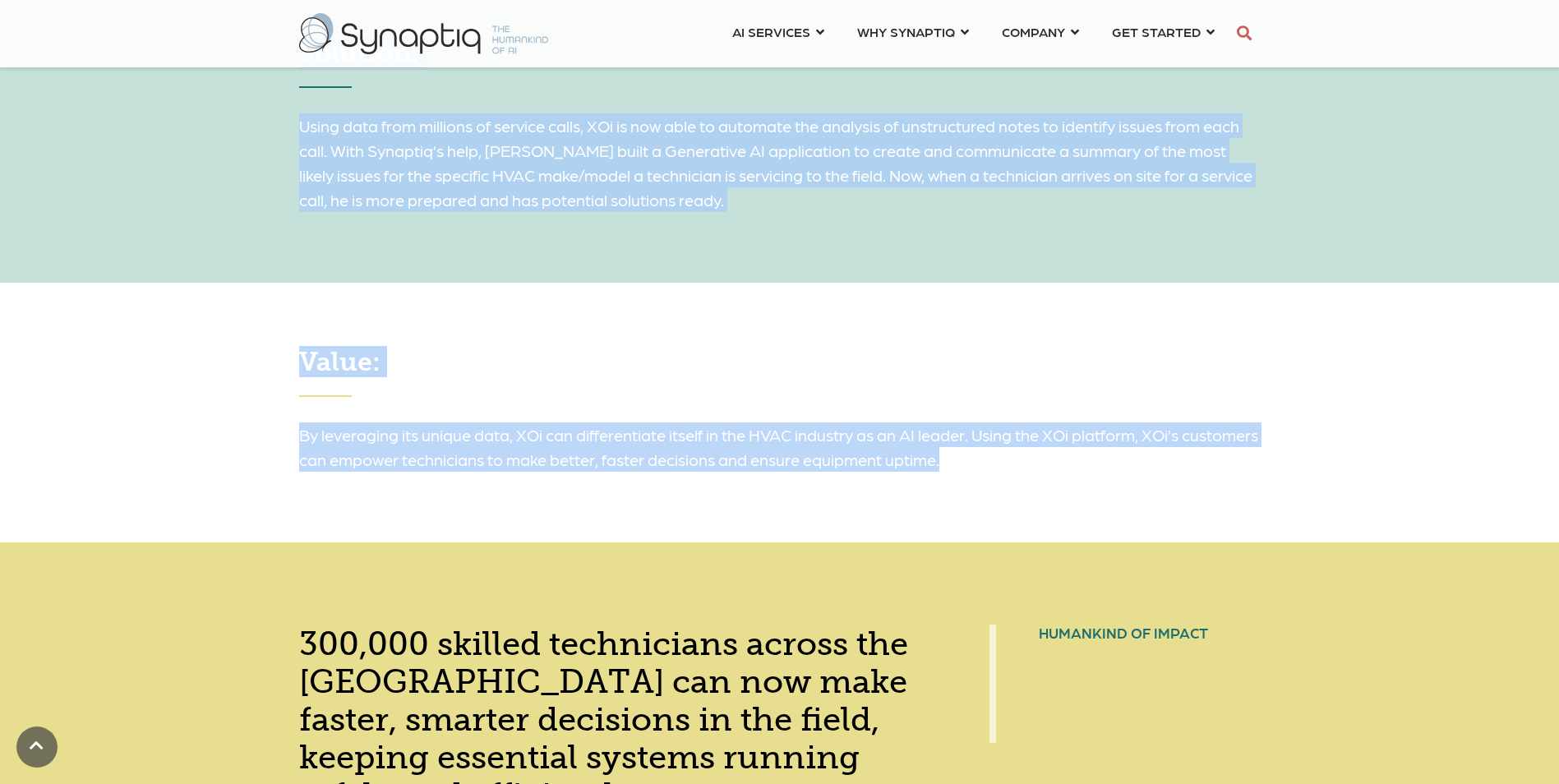
drag, startPoint x: 281, startPoint y: 156, endPoint x: 1066, endPoint y: 456, distance: 840.4
copy div ""What excites me is the ability to put the right data in the hands of technicia…"
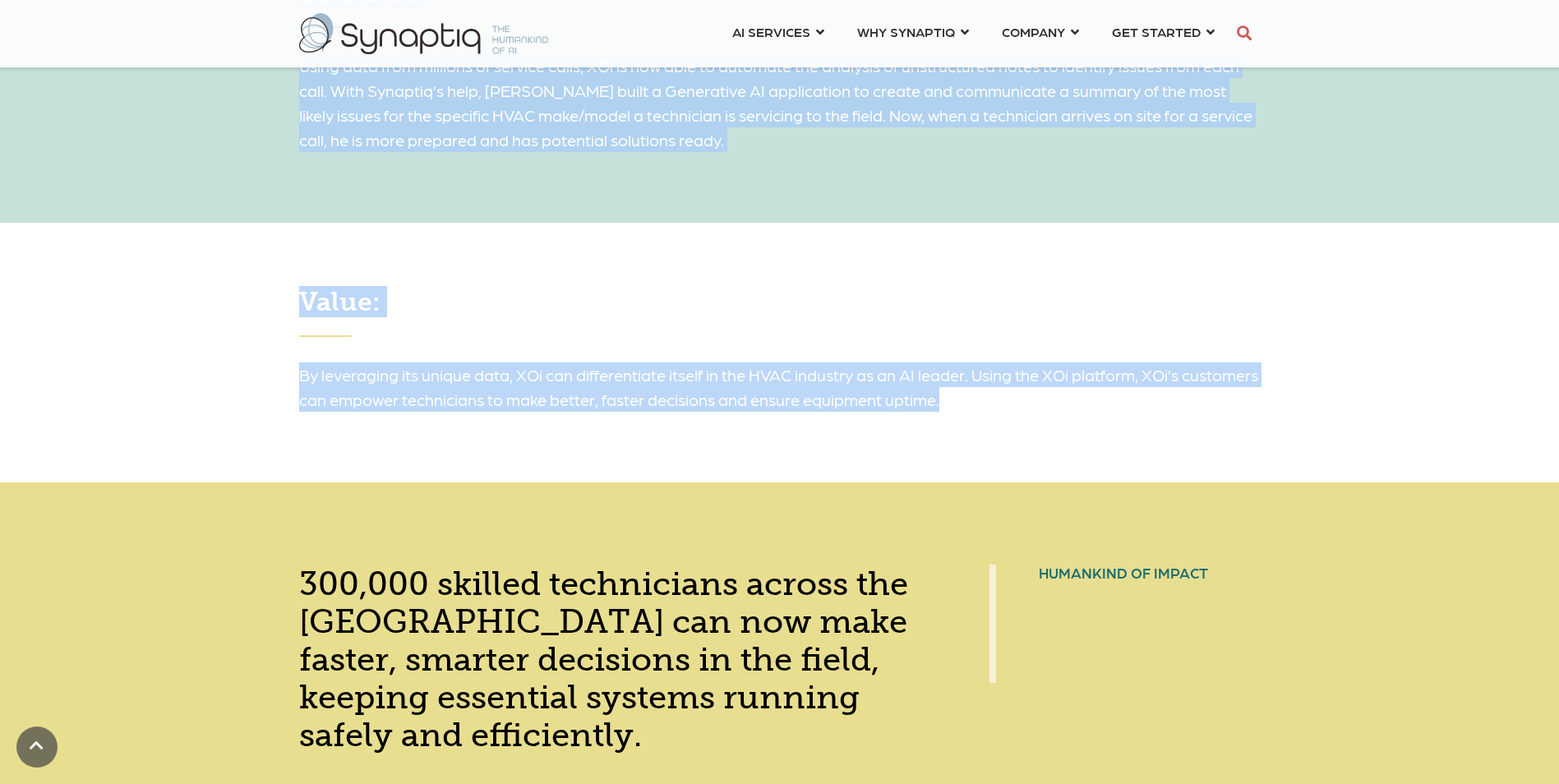
scroll to position [1890, 0]
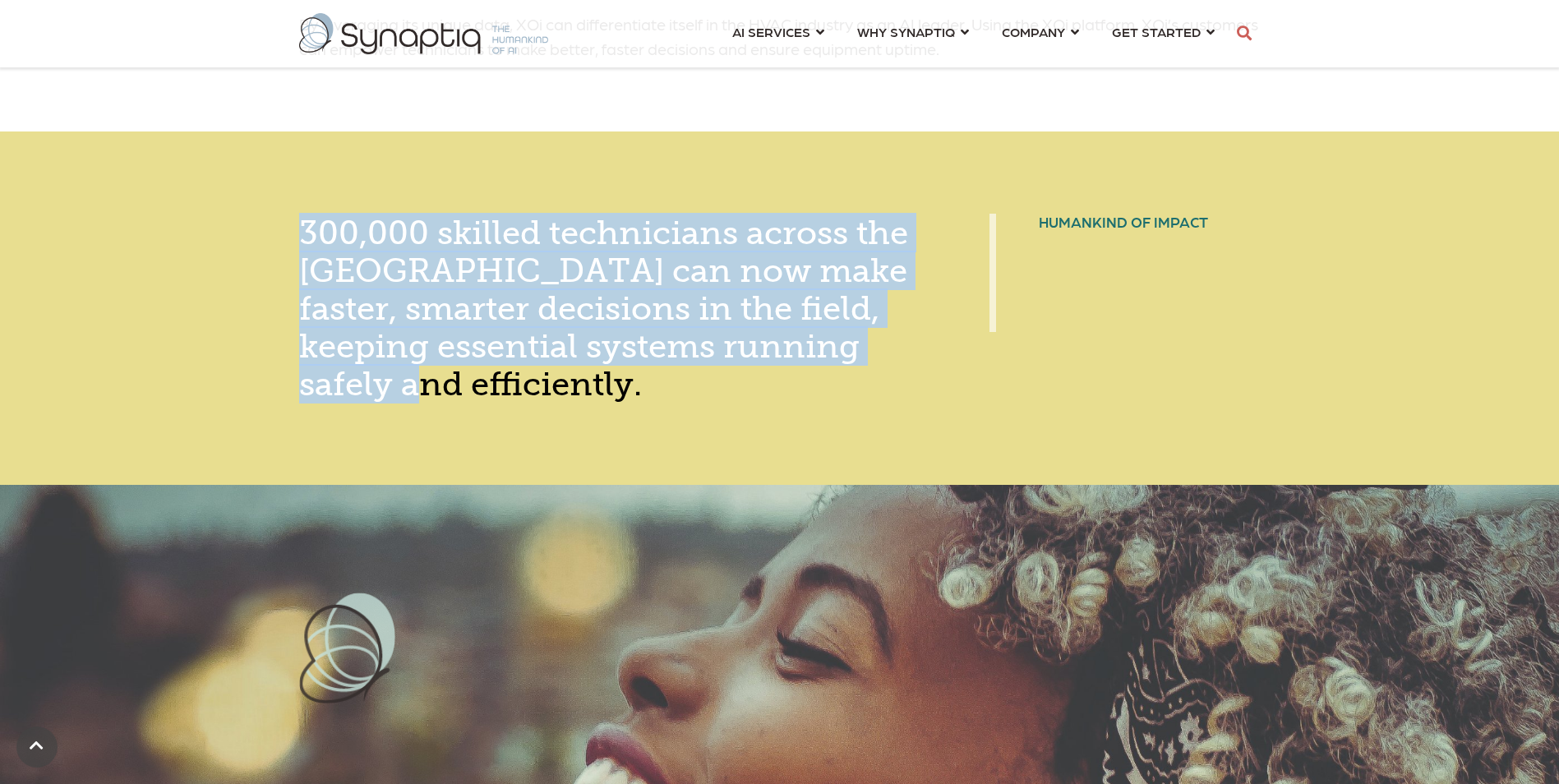
drag, startPoint x: 414, startPoint y: 287, endPoint x: 517, endPoint y: 372, distance: 133.5
click at [517, 372] on div "300,000 skilled technicians across the US can now make faster, smarter decision…" at bounding box center [780, 307] width 1559 height 353
copy span "300,000 skilled technicians across the US can now make faster, smarter decision…"
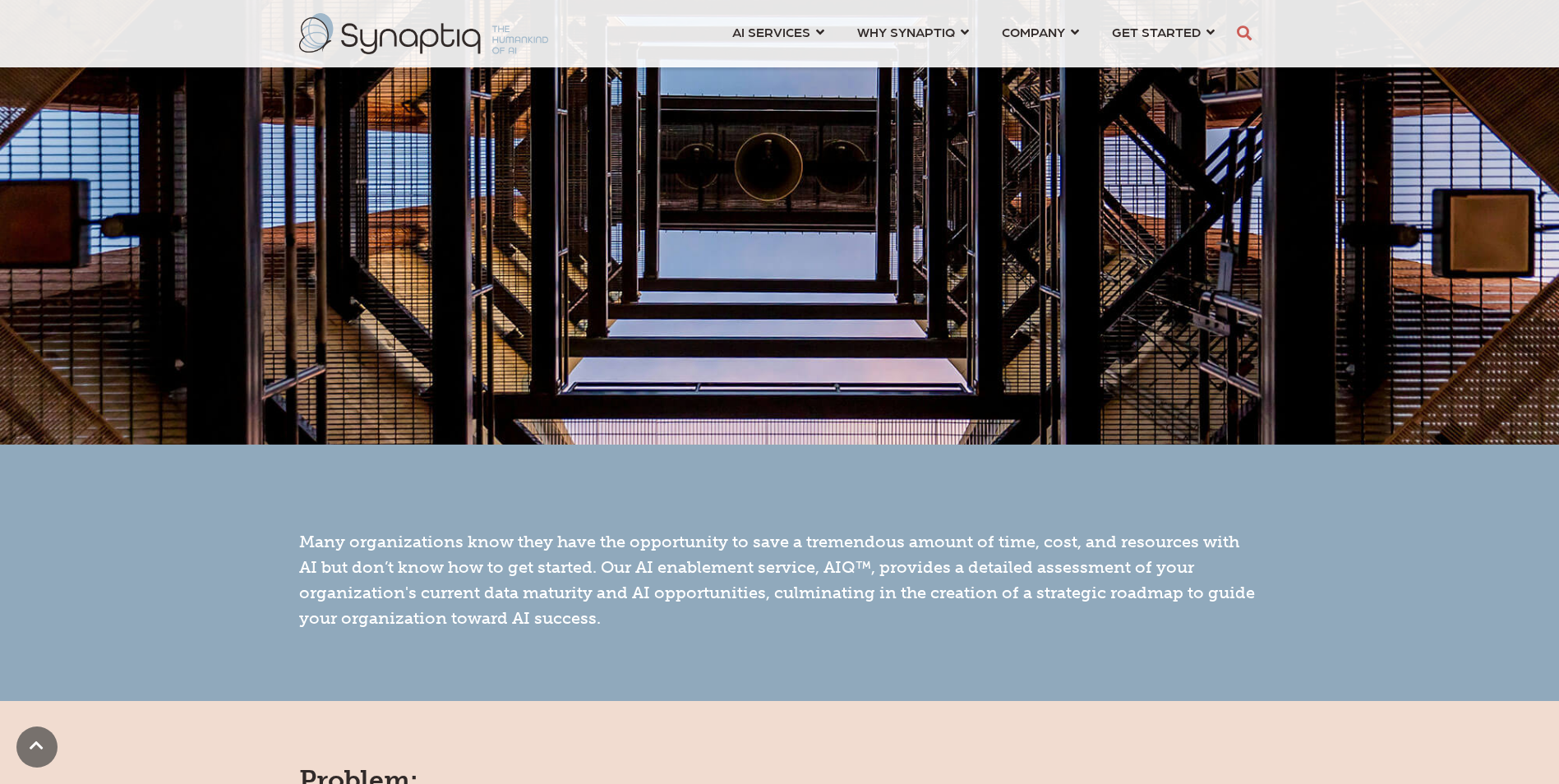
scroll to position [82, 0]
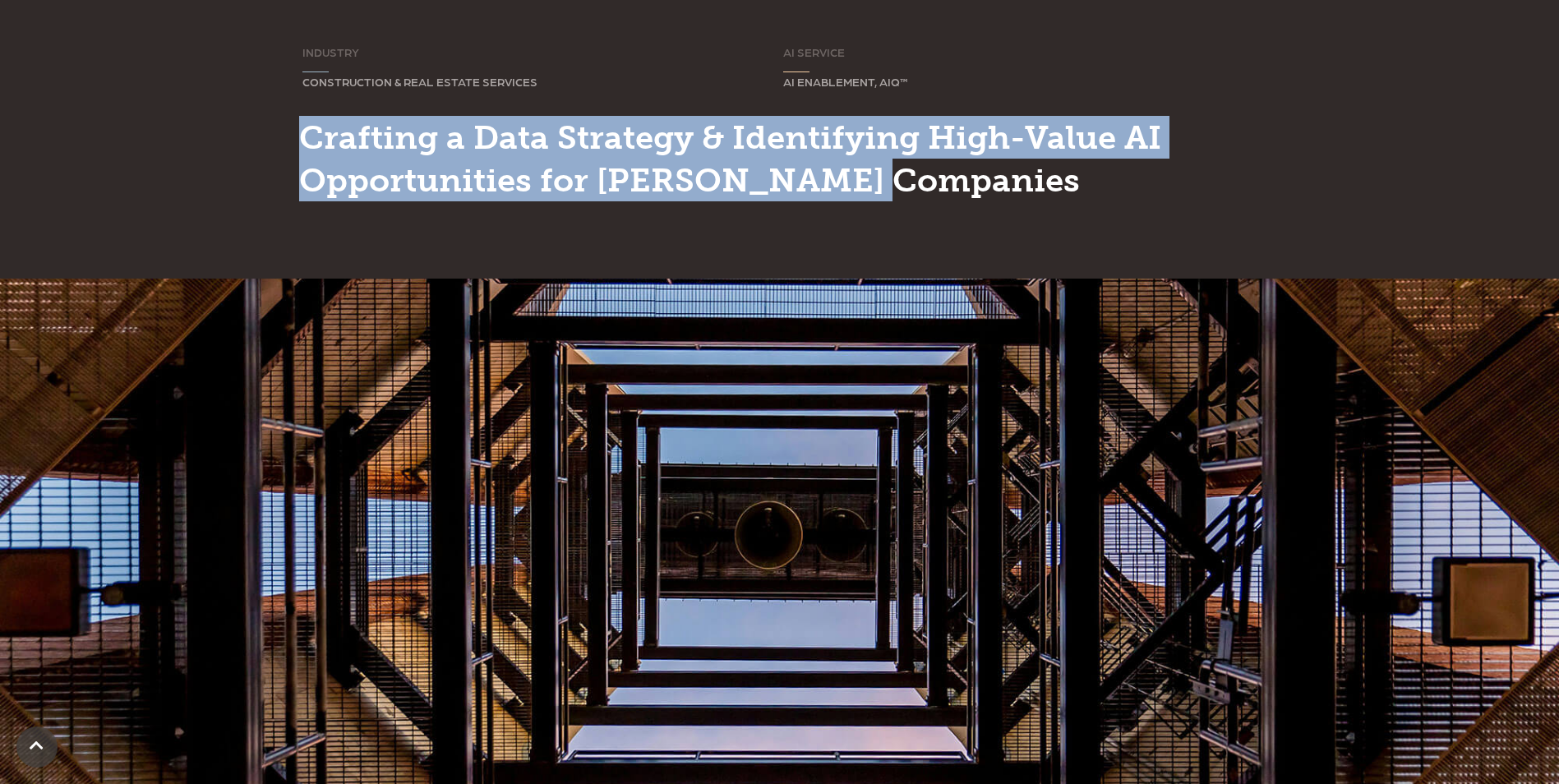
drag, startPoint x: 291, startPoint y: 136, endPoint x: 894, endPoint y: 175, distance: 604.3
click at [894, 175] on div "INDUSTRY Sorry, your browser does not support inline SVG. CONSTRUCTION & REAL E…" at bounding box center [780, 126] width 986 height 163
copy span "Crafting a Data Strategy & Identifying High-Value AI Opportunities for [PERSON_…"
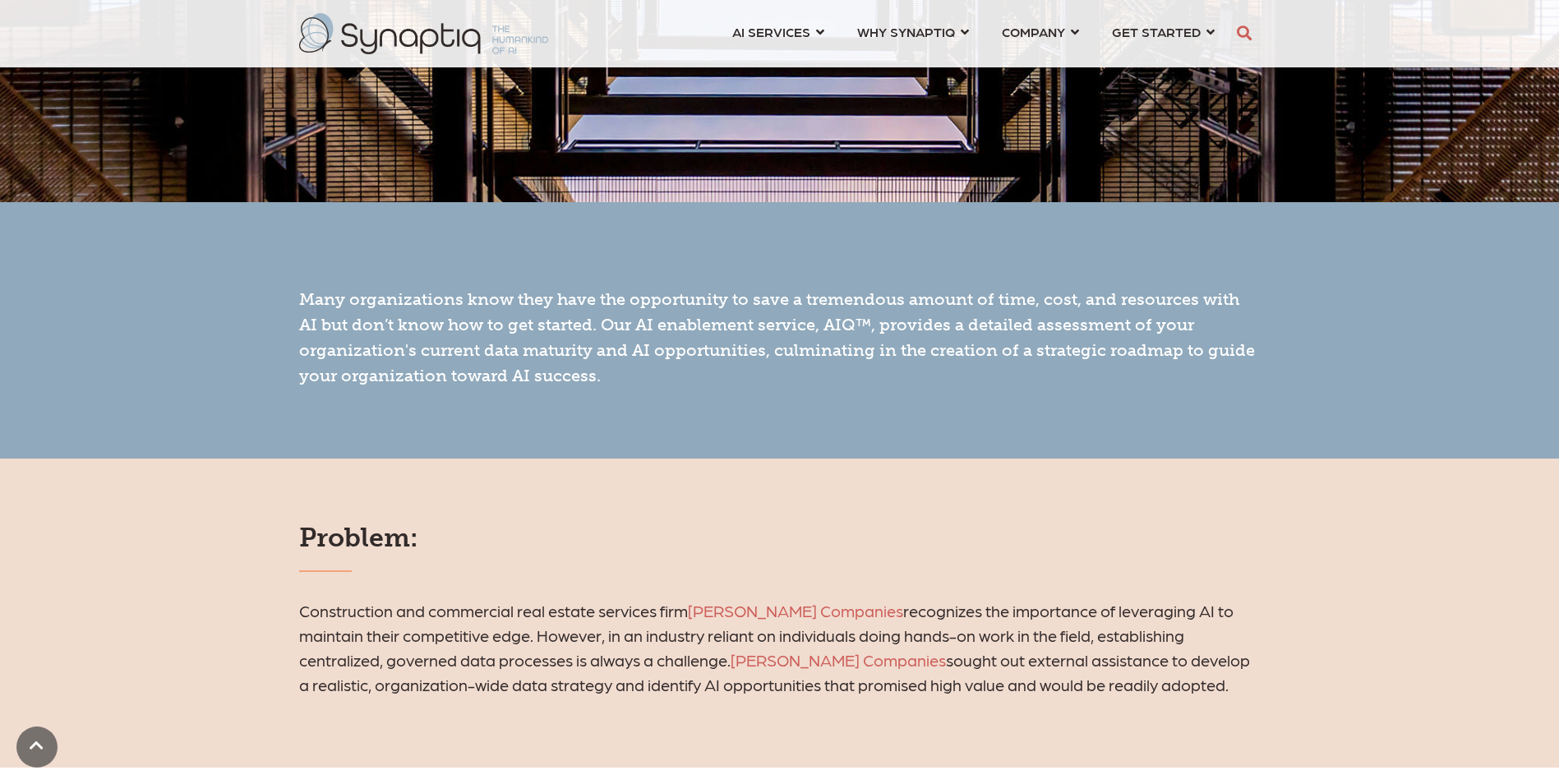
scroll to position [903, 0]
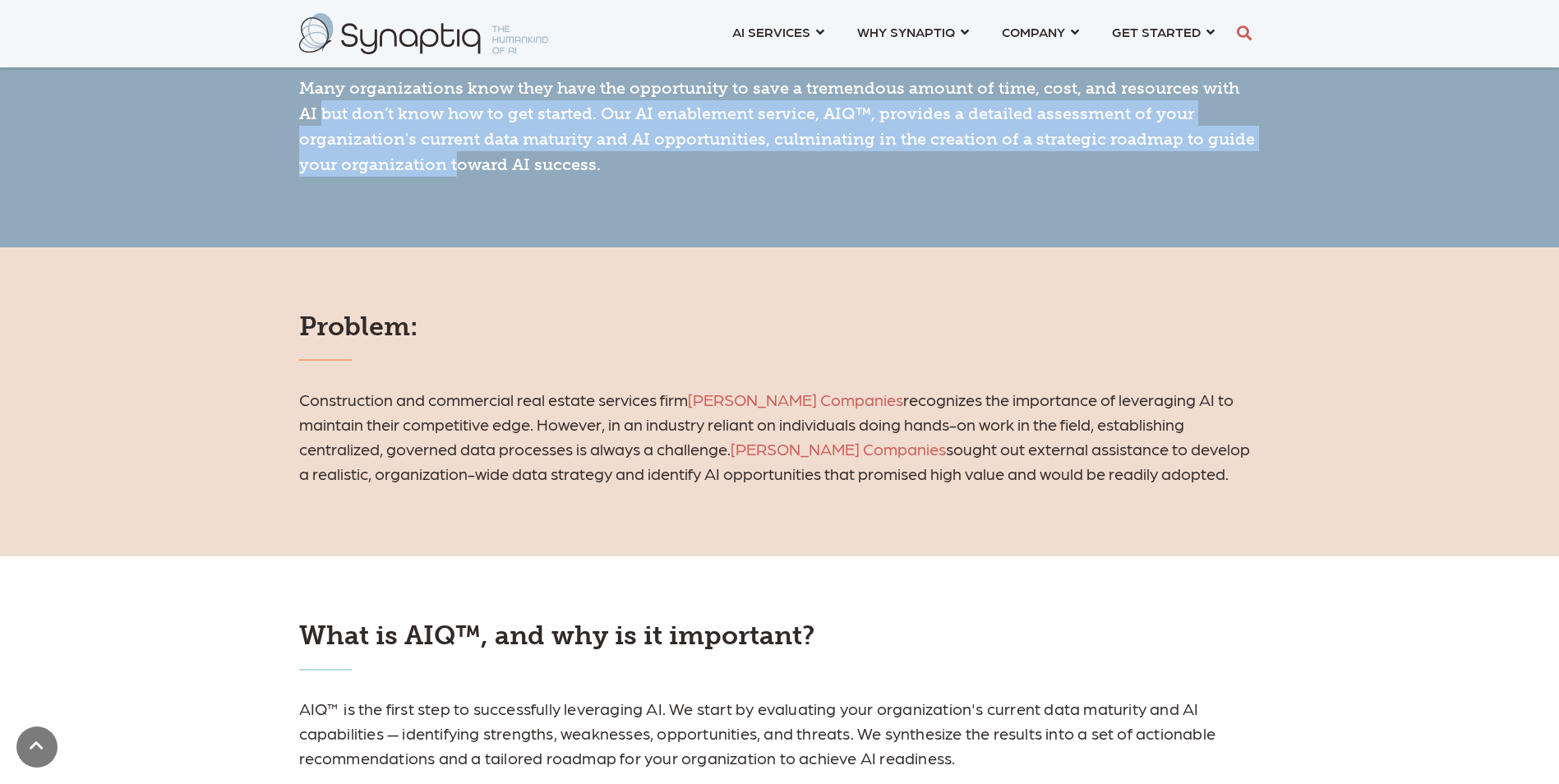
drag, startPoint x: 290, startPoint y: 110, endPoint x: 457, endPoint y: 224, distance: 202.2
click at [457, 224] on div "Many organizations know they have the opportunity to save a tremendous amount o…" at bounding box center [780, 119] width 1559 height 256
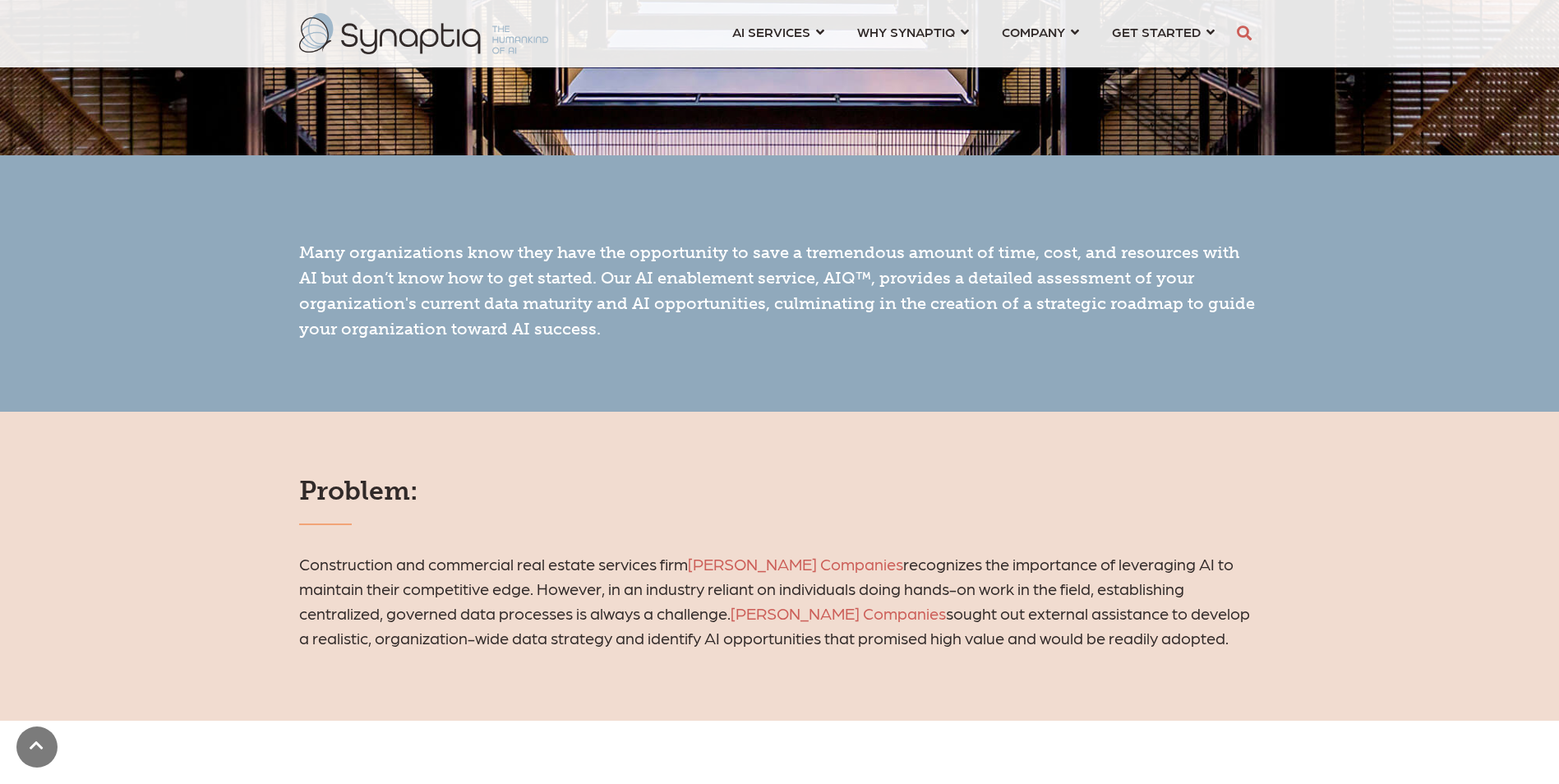
click at [307, 198] on div "Many organizations know they have the opportunity to save a tremendous amount o…" at bounding box center [780, 283] width 1559 height 256
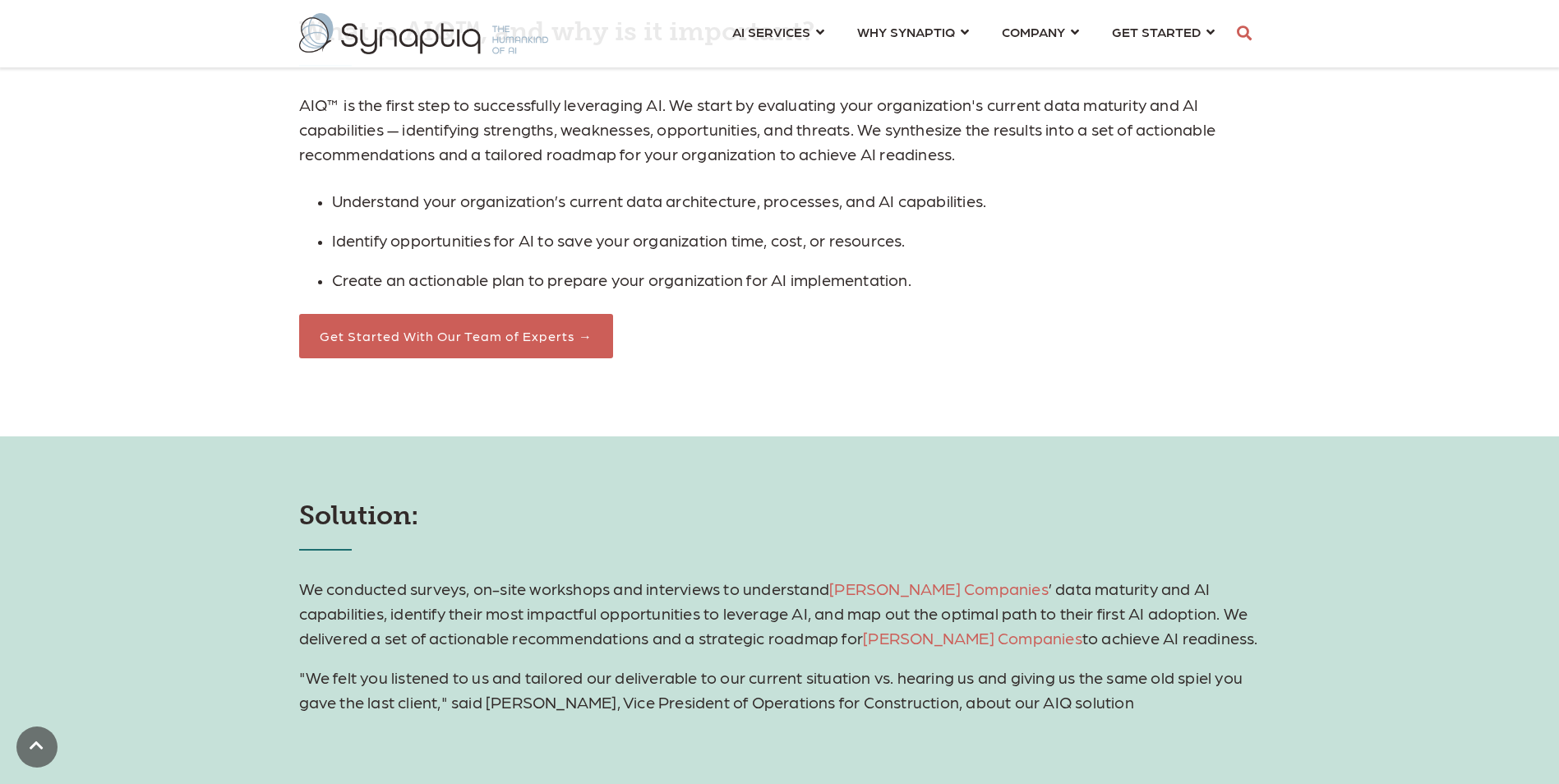
scroll to position [1560, 0]
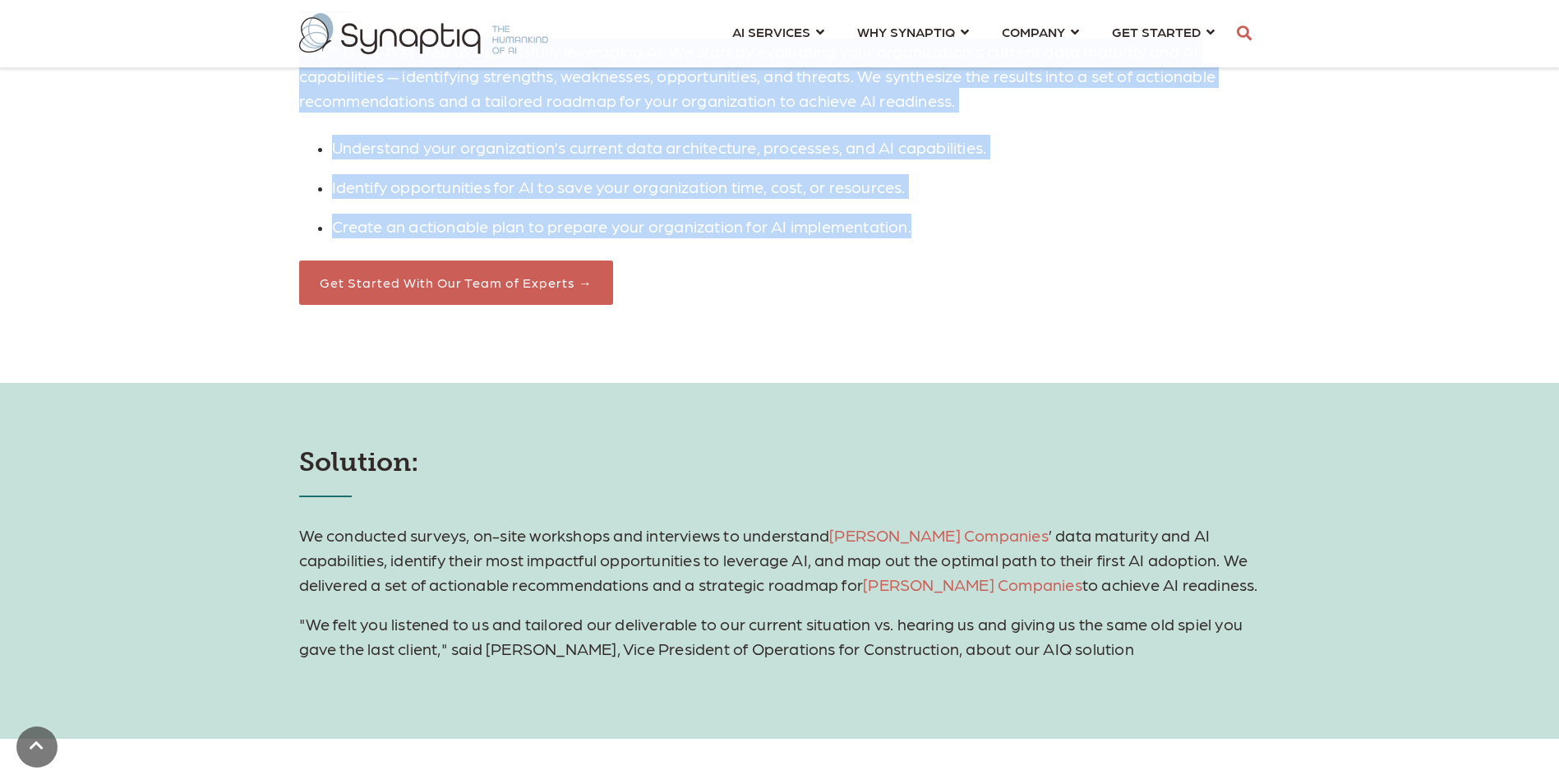
drag, startPoint x: 290, startPoint y: 258, endPoint x: 918, endPoint y: 226, distance: 628.8
click at [918, 226] on div "Many organizations know they have the opportunity to save a tremendous amount o…" at bounding box center [780, 516] width 1559 height 2364
copy div "Lore ipsumdolorsit amet cons adip eli seddoeiusmo te inci u laboreetdo magnaa e…"
drag, startPoint x: 268, startPoint y: 459, endPoint x: 1122, endPoint y: 645, distance: 874.0
click at [1122, 645] on div "Solution: We conducted surveys, on-site workshops and interviews to understand …" at bounding box center [780, 561] width 1559 height 356
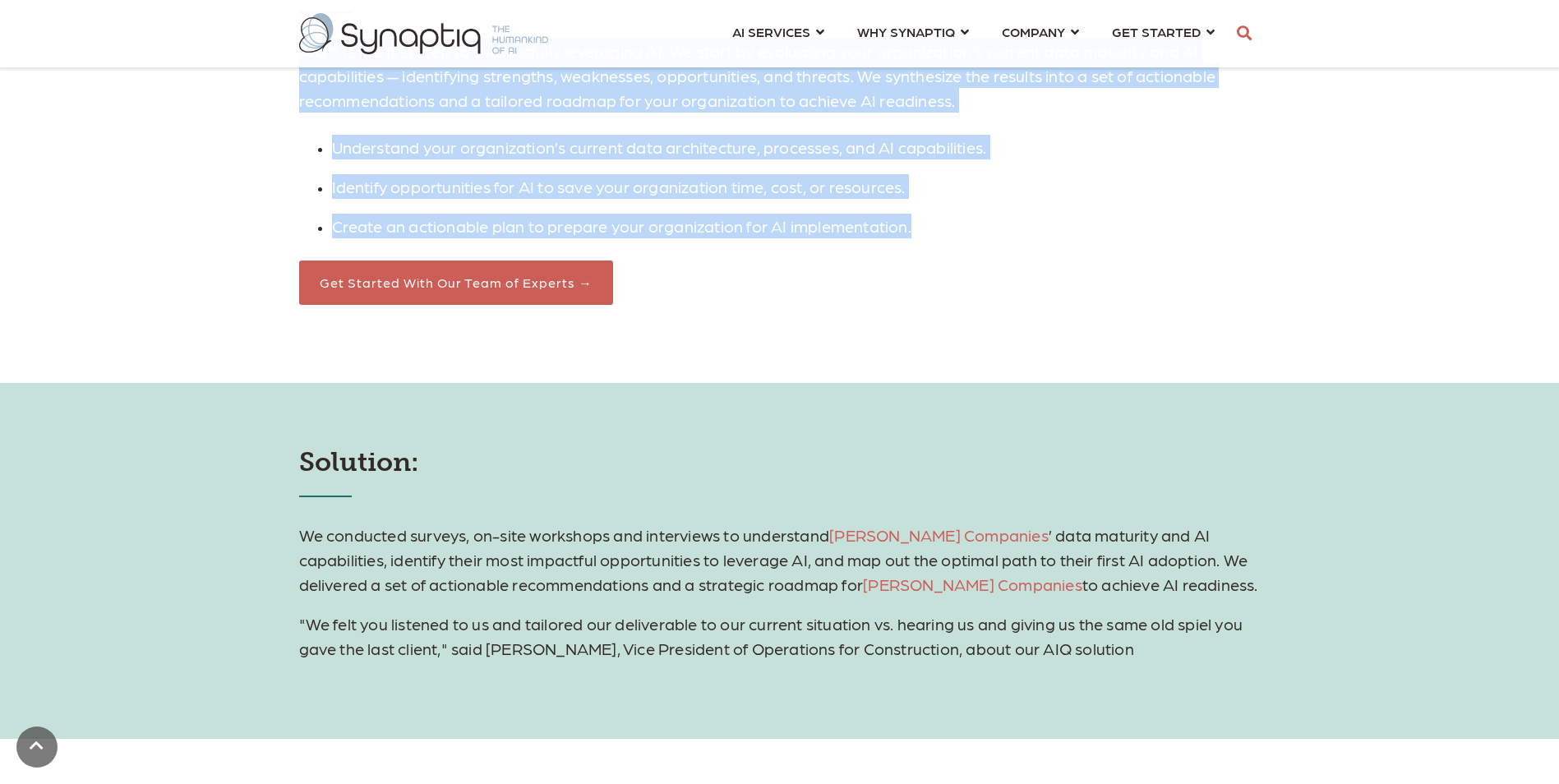
copy div "Solution: We conducted surveys, on-site workshops and interviews to understand …"
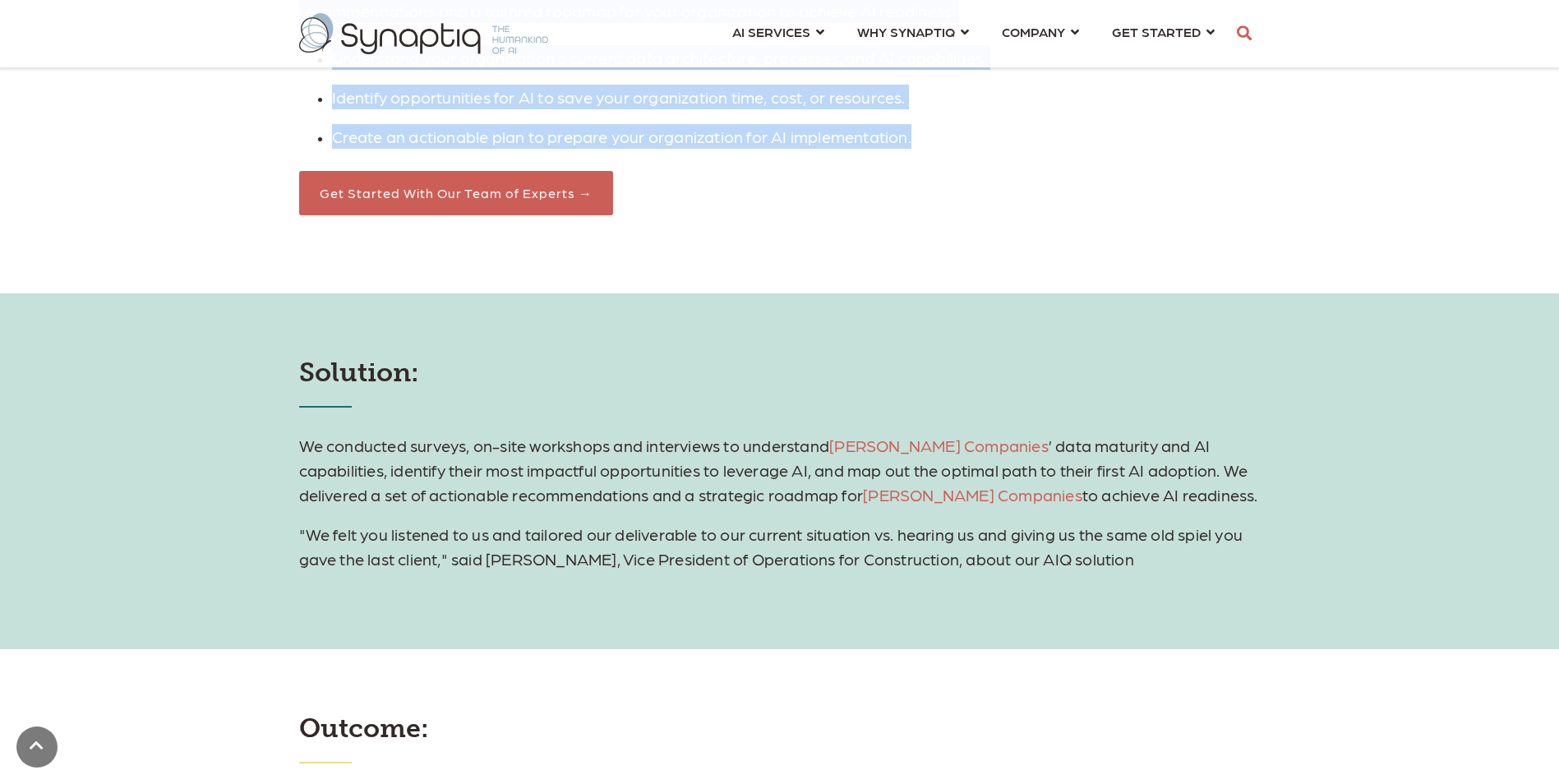
scroll to position [2054, 0]
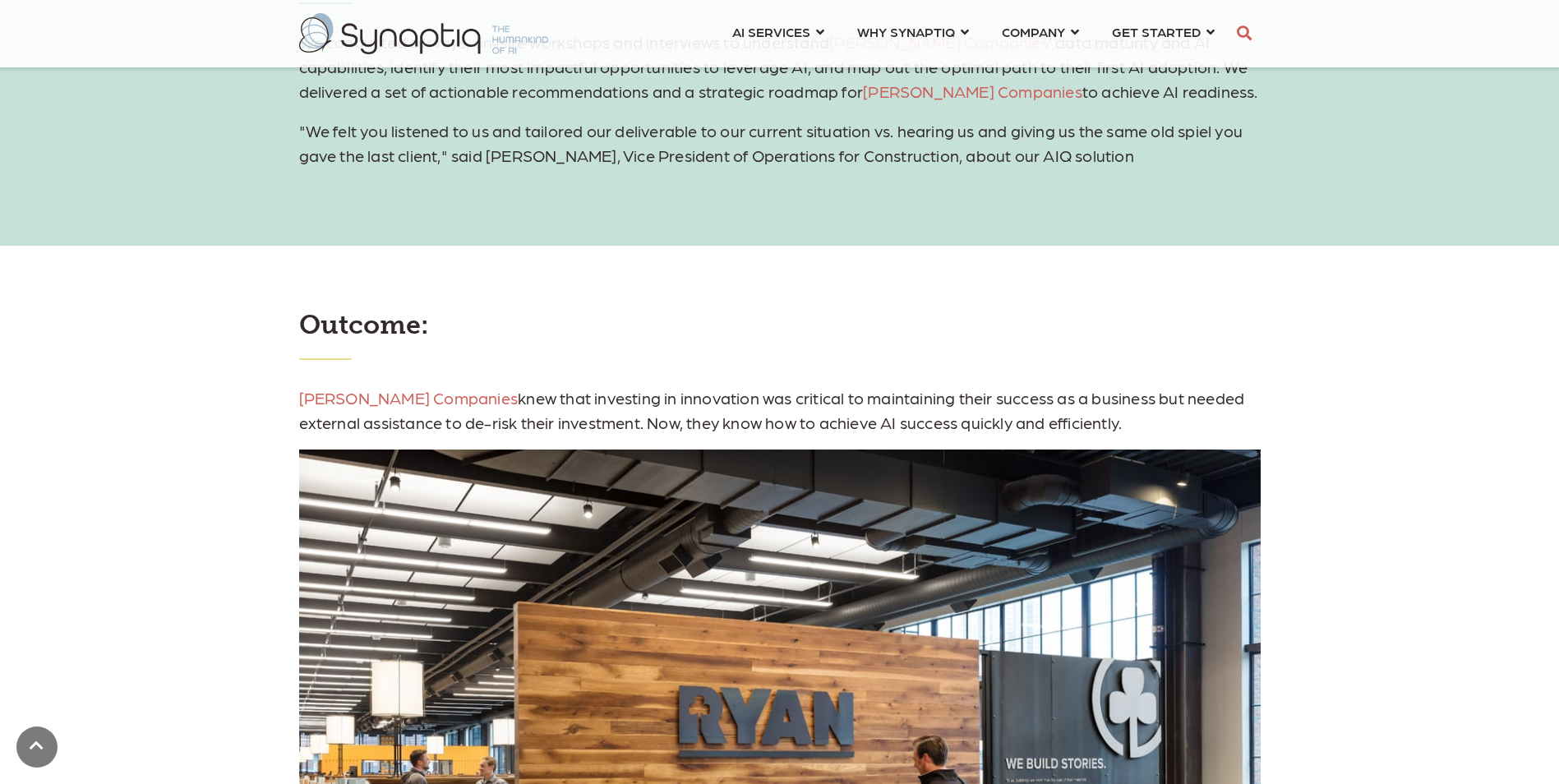
drag, startPoint x: 483, startPoint y: 352, endPoint x: 1112, endPoint y: 415, distance: 632.1
click at [1112, 415] on div "Outcome: [PERSON_NAME] Companies knew that investing in innovation was critical…" at bounding box center [780, 724] width 1559 height 959
copy div "Outcome: [PERSON_NAME] Companies knew that investing in innovation was critical…"
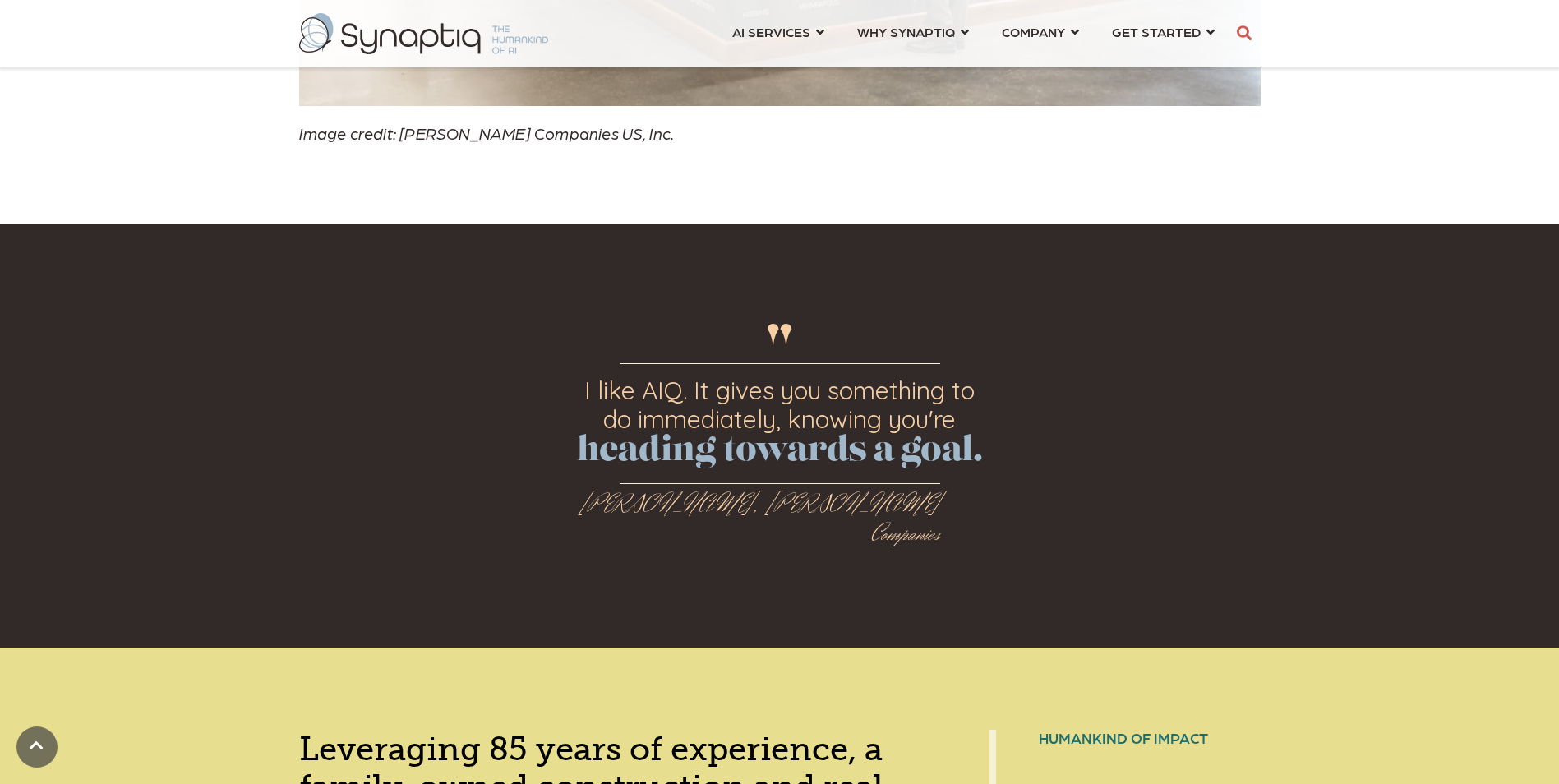
scroll to position [3039, 0]
